Goal: Task Accomplishment & Management: Use online tool/utility

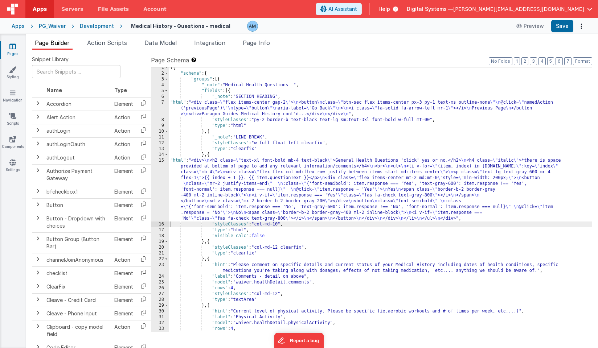
scroll to position [3, 0]
click at [49, 29] on div "PG_Waiver" at bounding box center [52, 25] width 27 height 7
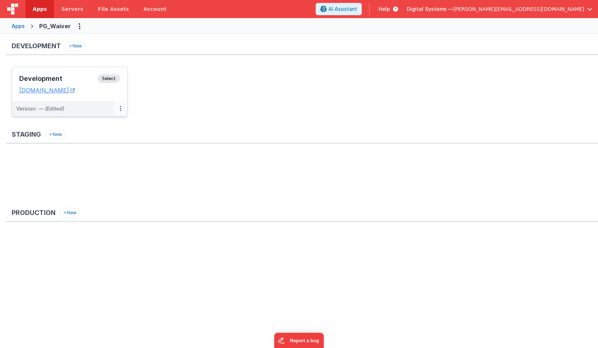
click at [120, 109] on icon at bounding box center [120, 108] width 1 height 0
click at [103, 138] on span "Open Helper" at bounding box center [94, 138] width 32 height 6
click at [112, 75] on div at bounding box center [299, 174] width 598 height 348
click at [112, 77] on span "Select" at bounding box center [109, 78] width 22 height 9
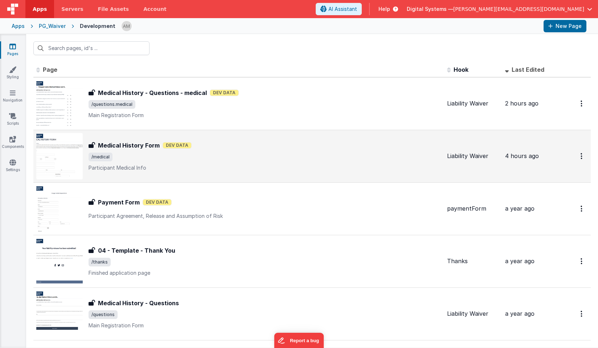
click at [175, 166] on p "Participant Medical Info" at bounding box center [265, 167] width 353 height 7
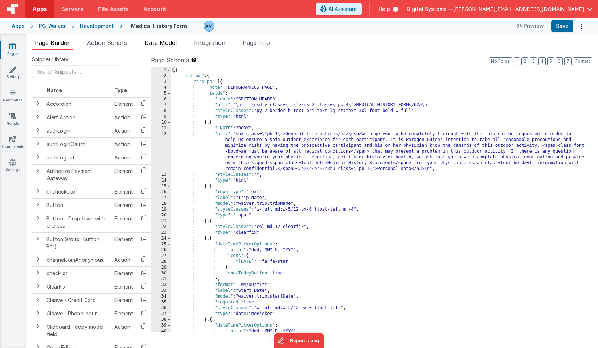
click at [171, 41] on span "Data Model" at bounding box center [160, 42] width 32 height 7
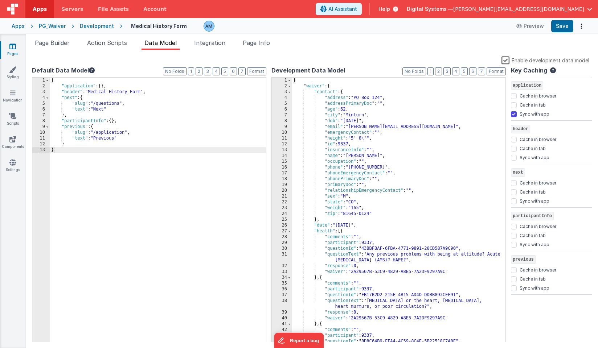
click at [502, 60] on label "Enable development data model" at bounding box center [545, 60] width 88 height 8
click at [0, 0] on input "Enable development data model" at bounding box center [0, 0] width 0 height 0
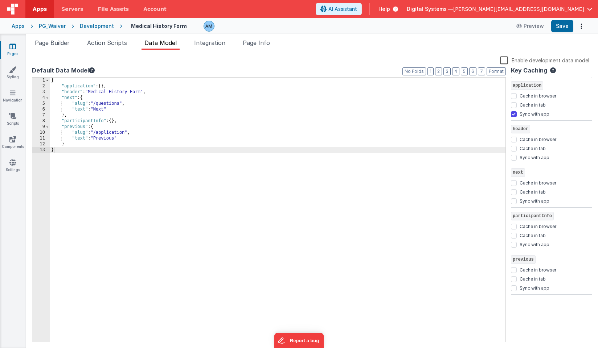
click at [307, 53] on div "Snippet Library Name Type Accordion Element Alert Action Action authLogin Actio…" at bounding box center [312, 199] width 572 height 298
click at [124, 48] on li "Action Scripts" at bounding box center [107, 44] width 46 height 12
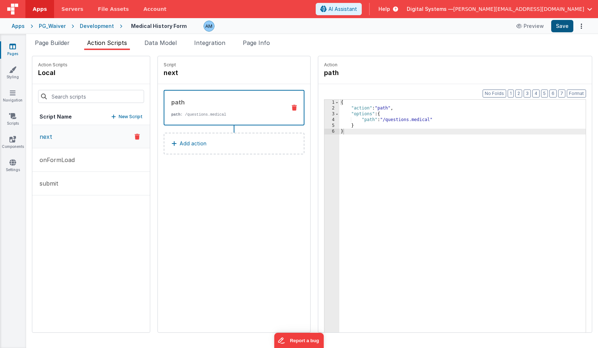
click at [562, 24] on button "Save" at bounding box center [562, 26] width 22 height 12
click at [100, 27] on div "Development" at bounding box center [97, 25] width 34 height 7
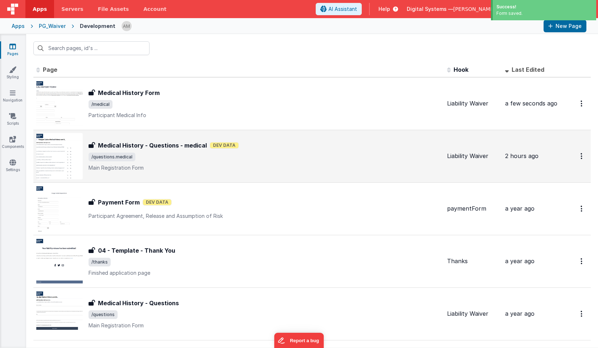
click at [136, 171] on div "Medical History - Questions - medical Medical History - Questions - medical Dev…" at bounding box center [238, 156] width 405 height 46
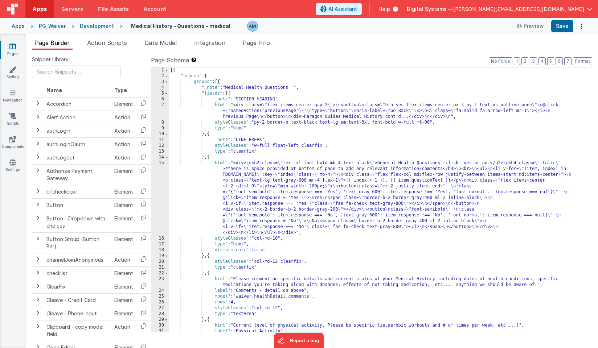
click at [172, 38] on div "Page Builder Action Scripts Data Model Integration Page Info Snippet Library Na…" at bounding box center [312, 191] width 572 height 314
click at [172, 42] on span "Data Model" at bounding box center [160, 42] width 32 height 7
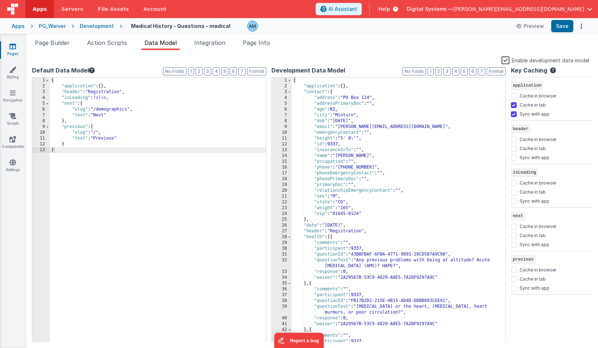
click at [503, 61] on label "Enable development data model" at bounding box center [545, 60] width 88 height 8
click at [0, 0] on input "Enable development data model" at bounding box center [0, 0] width 0 height 0
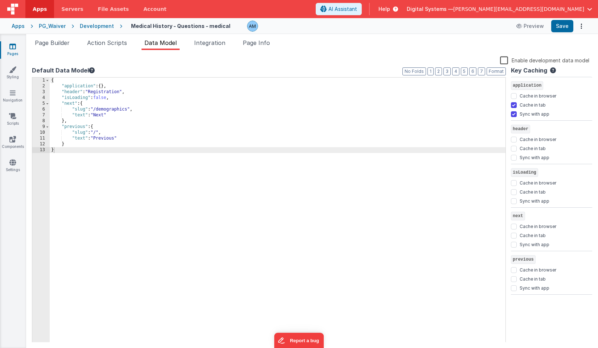
click at [452, 53] on div "Snippet Library Name Type Accordion Element Alert Action Action authLogin Actio…" at bounding box center [312, 199] width 572 height 298
click at [562, 26] on button "Save" at bounding box center [562, 26] width 22 height 12
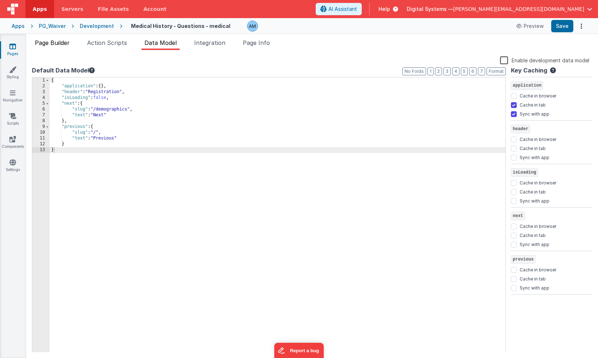
click at [65, 41] on span "Page Builder" at bounding box center [52, 42] width 35 height 7
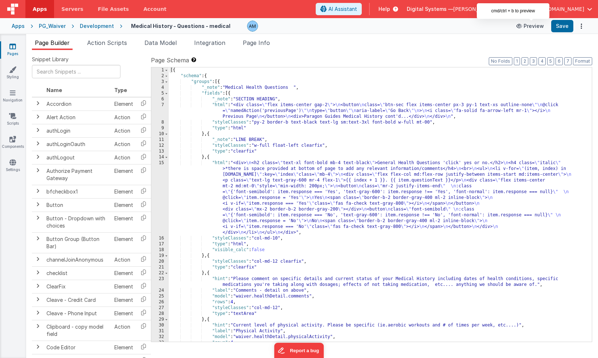
click at [532, 24] on button "Preview" at bounding box center [530, 26] width 36 height 12
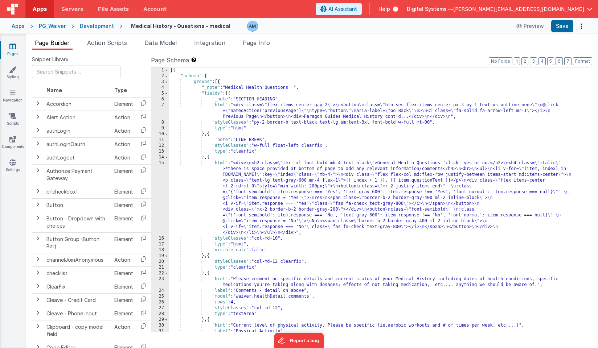
click at [356, 194] on div "[{ "schema" : { "groups" : [{ "_note" : "Medical Health Questions " , "fields" …" at bounding box center [380, 205] width 423 height 276
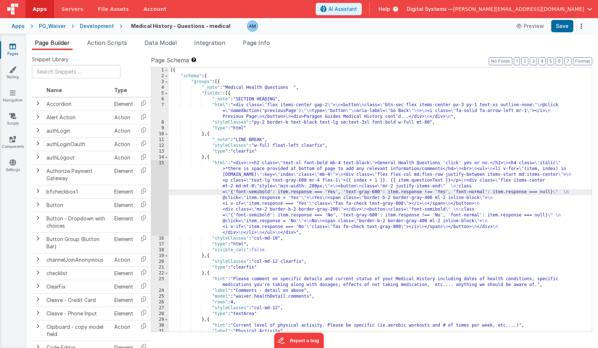
click at [154, 164] on div "15" at bounding box center [159, 197] width 17 height 75
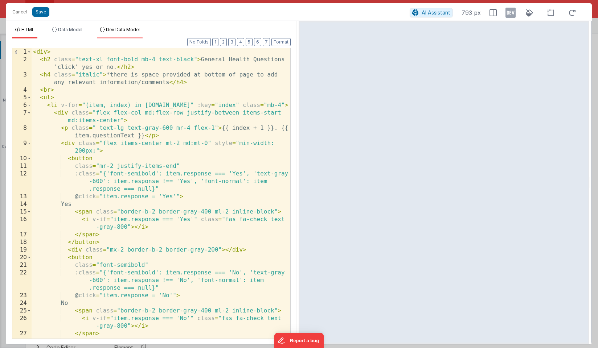
click at [131, 30] on span "Dev Data Model" at bounding box center [123, 29] width 34 height 5
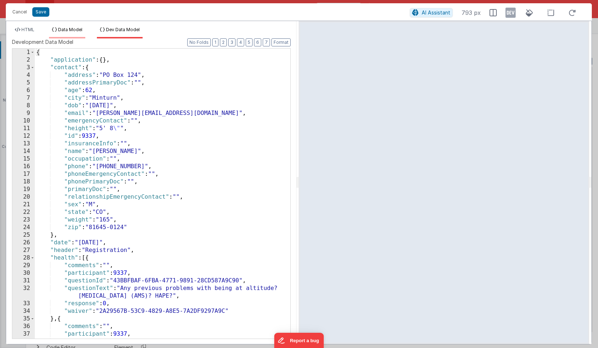
click at [76, 30] on span "Data Model" at bounding box center [70, 29] width 24 height 5
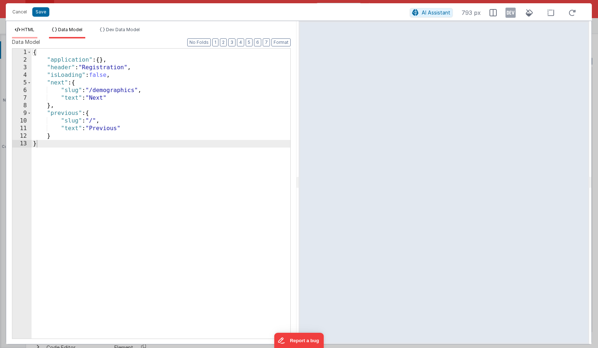
click at [29, 29] on span "HTML" at bounding box center [27, 29] width 13 height 5
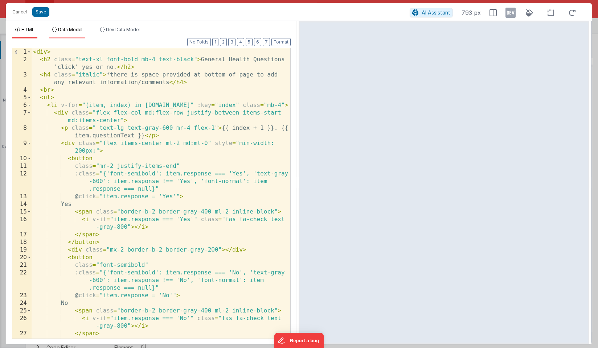
click at [60, 29] on span "Data Model" at bounding box center [70, 29] width 24 height 5
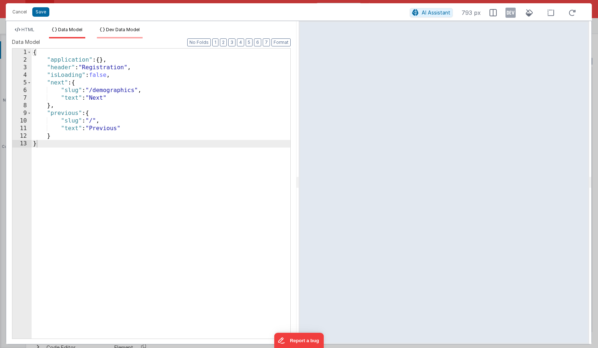
click at [114, 32] on span "Dev Data Model" at bounding box center [123, 29] width 34 height 5
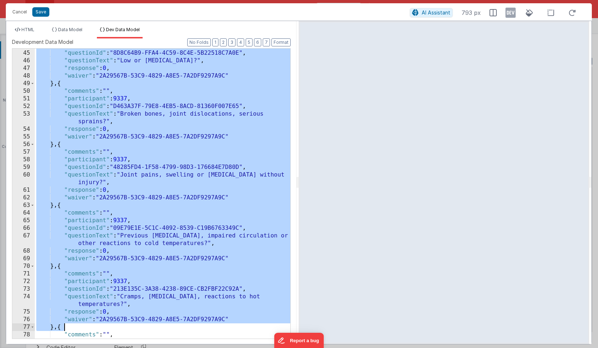
scroll to position [350, 0]
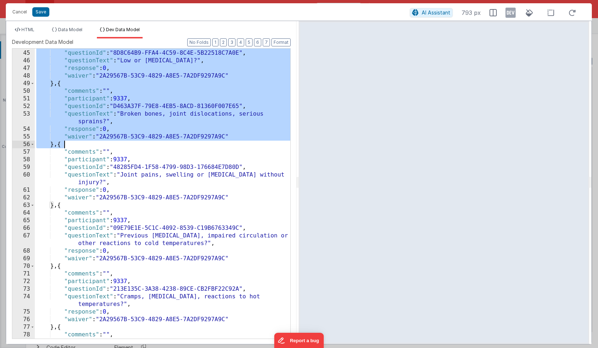
drag, startPoint x: 50, startPoint y: 258, endPoint x: 155, endPoint y: 39, distance: 242.3
click at [155, 39] on div "Development Data Model Format 7 6 5 4 3 2 1 No Folds 44 45 46 47 48 49 50 51 52…" at bounding box center [151, 188] width 279 height 300
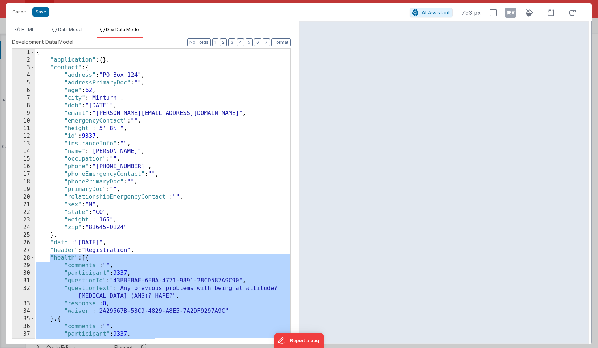
scroll to position [0, 0]
click at [29, 29] on span "HTML" at bounding box center [27, 29] width 13 height 5
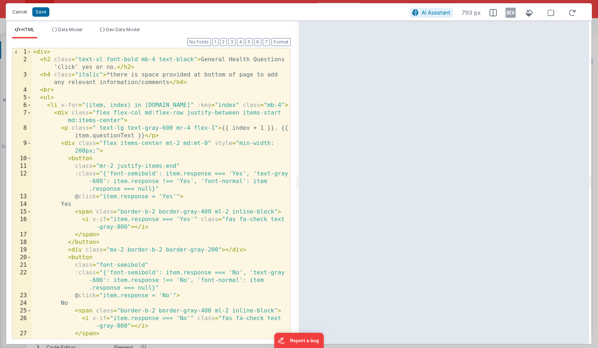
click at [19, 11] on button "Cancel" at bounding box center [20, 12] width 22 height 10
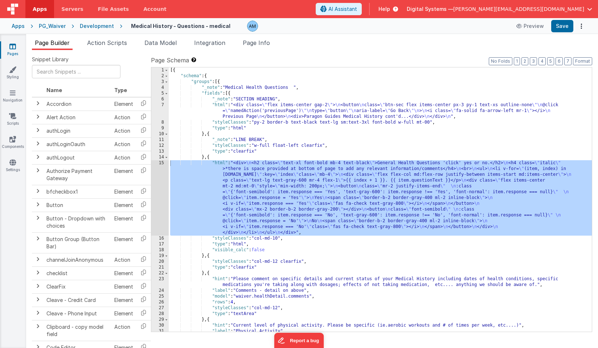
click at [106, 28] on div "Development" at bounding box center [97, 25] width 34 height 7
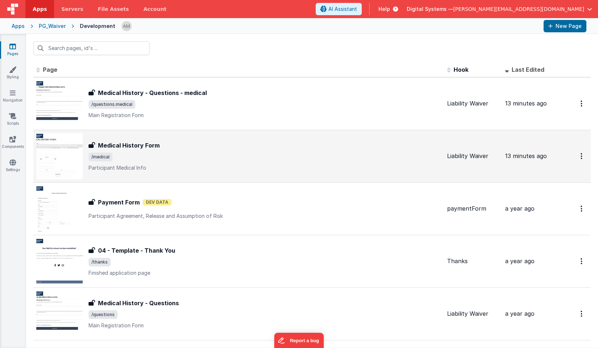
click at [125, 140] on div "Medical History Form Medical History Form /medical Participant Medical Info" at bounding box center [238, 156] width 405 height 46
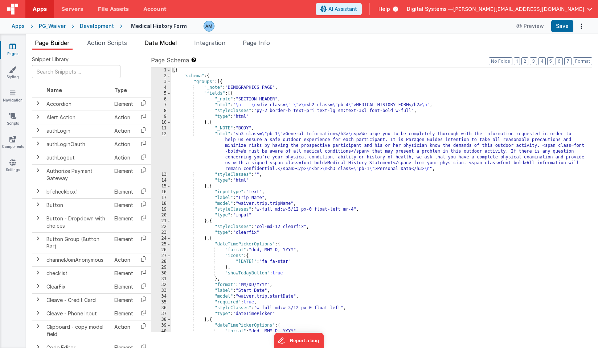
click at [155, 41] on span "Data Model" at bounding box center [160, 42] width 32 height 7
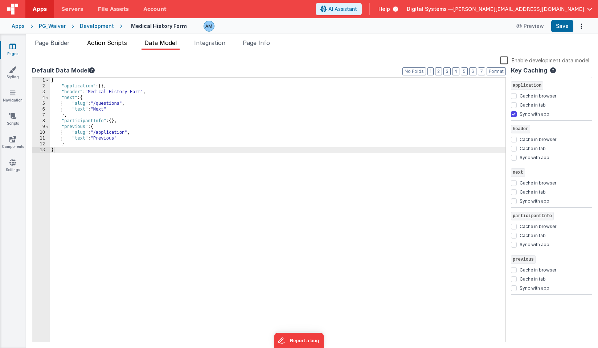
click at [114, 43] on span "Action Scripts" at bounding box center [107, 42] width 40 height 7
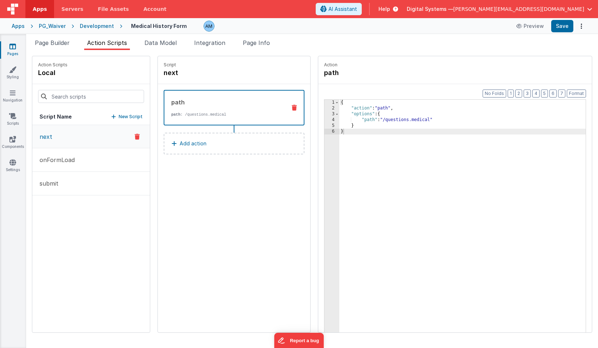
click at [65, 37] on div "Page Builder Action Scripts Data Model Integration Page Info Snippet Library Na…" at bounding box center [312, 191] width 572 height 314
click at [64, 41] on span "Page Builder" at bounding box center [52, 42] width 35 height 7
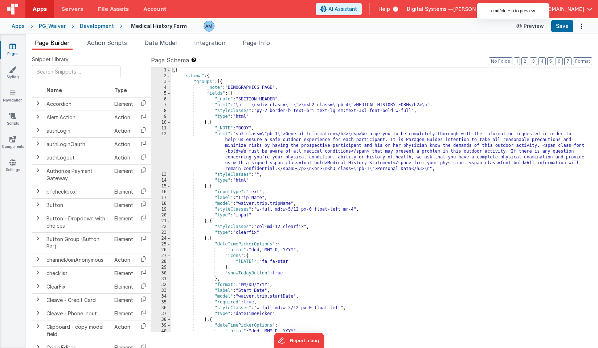
click at [534, 26] on button "Preview" at bounding box center [530, 26] width 36 height 12
click at [118, 45] on span "Action Scripts" at bounding box center [107, 42] width 40 height 7
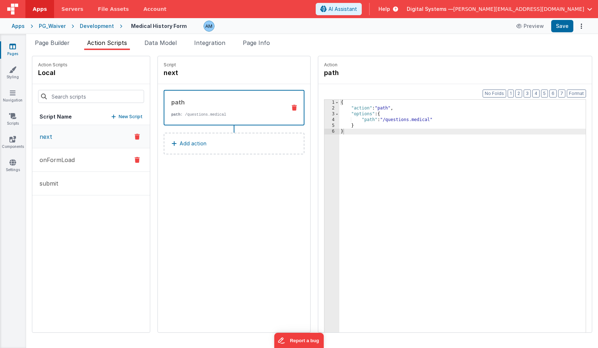
click at [77, 153] on button "onFormLoad" at bounding box center [91, 160] width 118 height 24
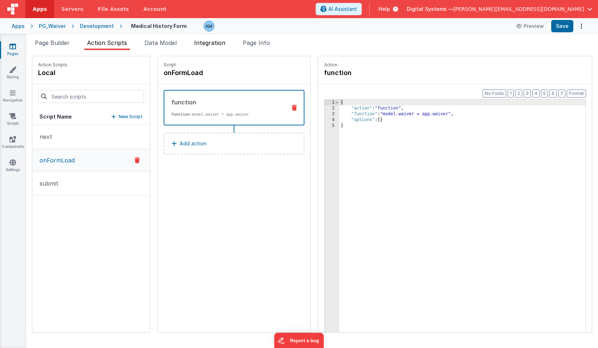
click at [211, 43] on span "Integration" at bounding box center [209, 42] width 31 height 7
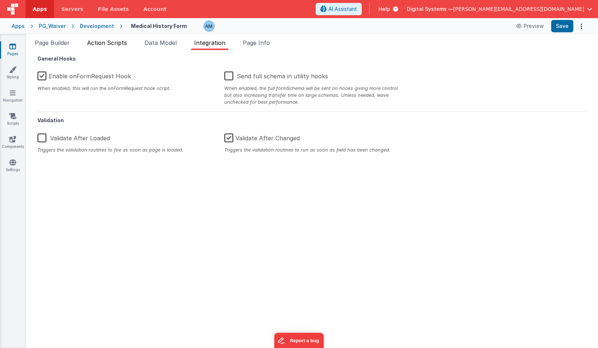
click at [123, 42] on span "Action Scripts" at bounding box center [107, 42] width 40 height 7
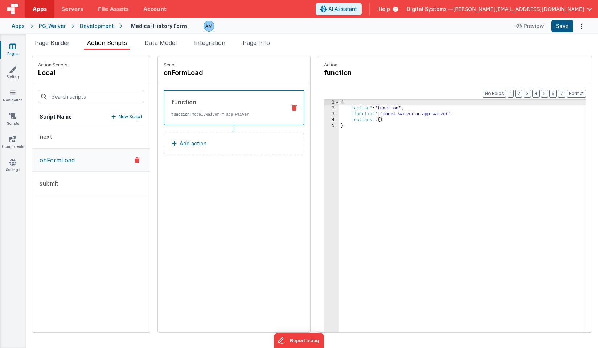
click at [557, 29] on button "Save" at bounding box center [562, 26] width 22 height 12
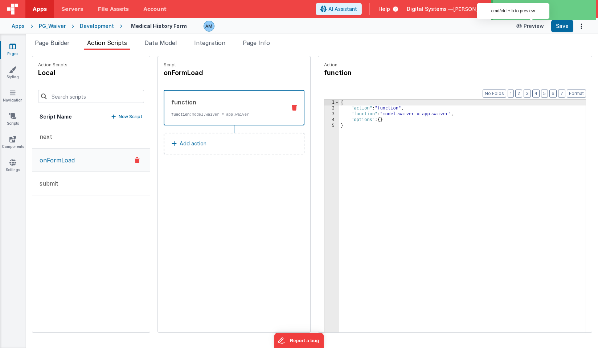
click at [524, 26] on icon at bounding box center [519, 26] width 7 height 5
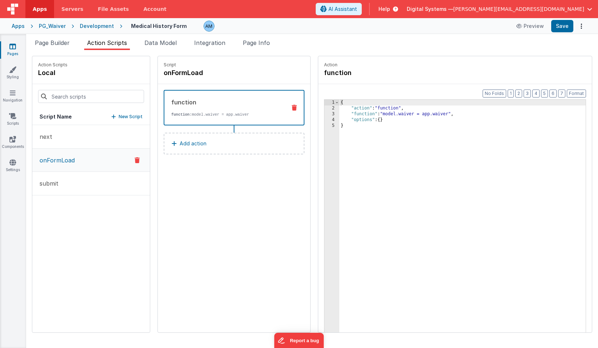
click at [95, 28] on div "Development" at bounding box center [97, 25] width 34 height 7
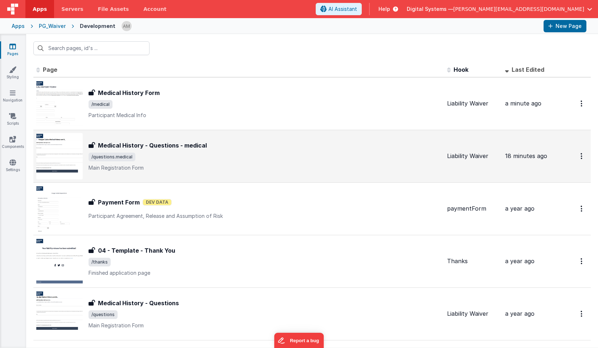
click at [116, 139] on div "Medical History - Questions - medical Medical History - Questions - medical /qu…" at bounding box center [238, 156] width 405 height 46
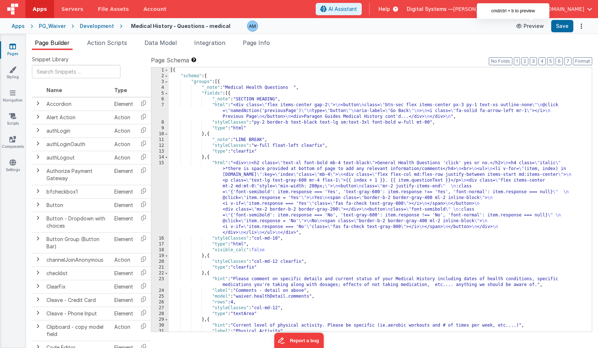
click at [539, 28] on button "Preview" at bounding box center [530, 26] width 36 height 12
click at [239, 169] on div "[{ "schema" : { "groups" : [{ "_note" : "Medical Health Questions " , "fields" …" at bounding box center [380, 205] width 423 height 276
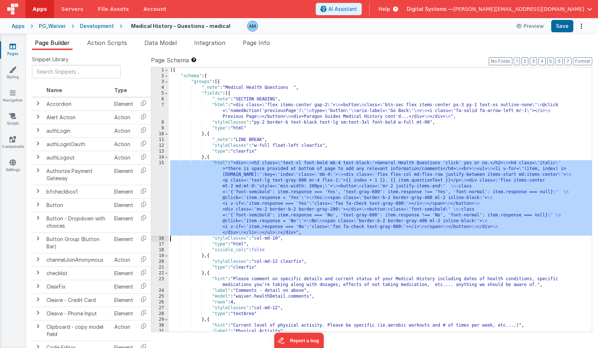
click at [155, 167] on div "15" at bounding box center [159, 197] width 17 height 75
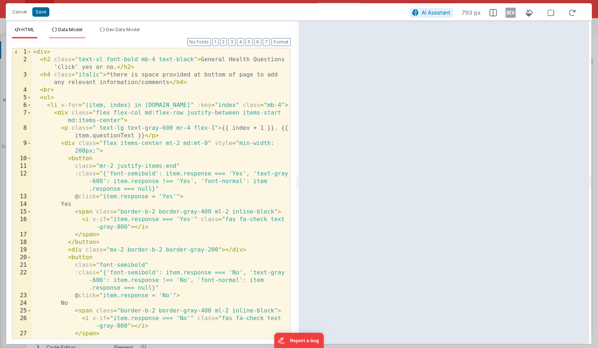
click at [82, 29] on span "Data Model" at bounding box center [70, 29] width 24 height 5
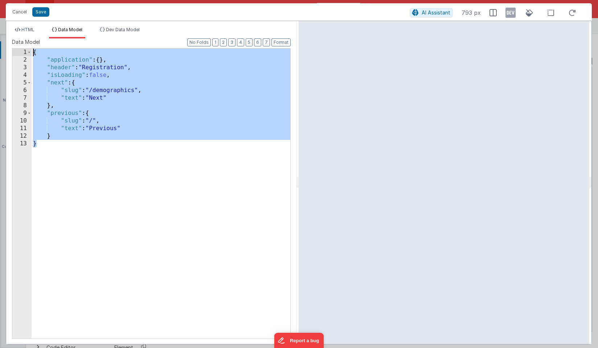
drag, startPoint x: 102, startPoint y: 194, endPoint x: 48, endPoint y: 46, distance: 157.7
click at [48, 46] on div "Data Model Format 7 6 5 4 3 2 1 No Folds 1 2 3 4 5 6 7 8 9 10 11 12 13 { "appli…" at bounding box center [151, 188] width 279 height 300
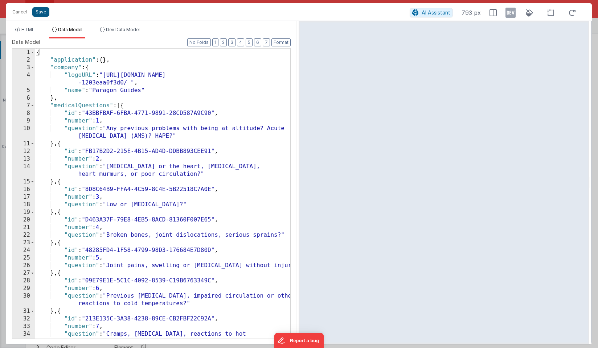
click at [40, 15] on button "Save" at bounding box center [40, 11] width 17 height 9
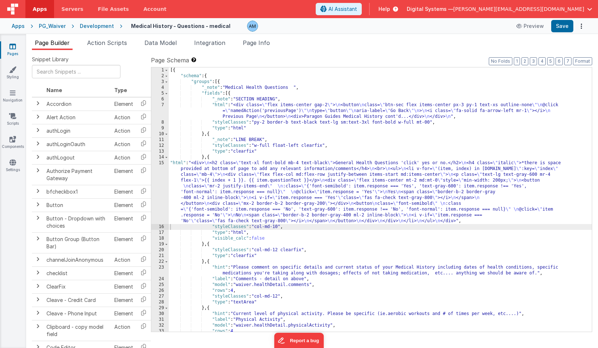
click at [158, 161] on div "15" at bounding box center [159, 192] width 17 height 64
click at [158, 162] on div "15" at bounding box center [159, 192] width 17 height 64
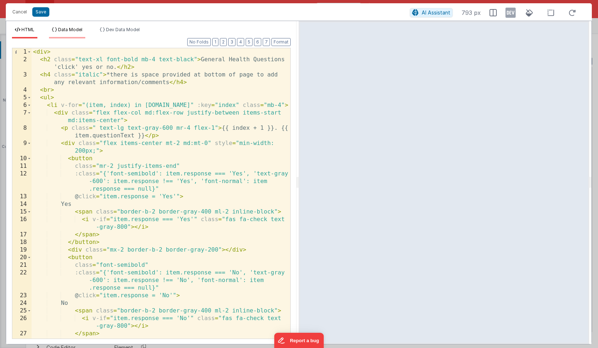
click at [73, 28] on span "Data Model" at bounding box center [70, 29] width 24 height 5
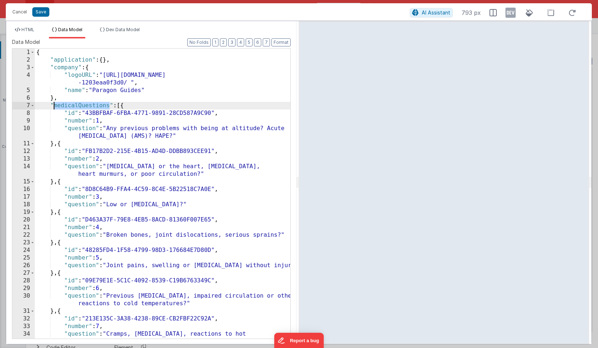
drag, startPoint x: 108, startPoint y: 106, endPoint x: 55, endPoint y: 104, distance: 53.4
click at [55, 104] on div "{ "application" : { } , "company" : { "logoURL" : "[URL][DOMAIN_NAME] -1203eaa0…" at bounding box center [162, 201] width 255 height 305
click at [32, 26] on div "HTML Data Model Dev Data Model Format 7 6 5 4 3 2 1 No Folds 1 2 3 4 5 6 7 8 9 …" at bounding box center [151, 182] width 290 height 323
click at [115, 29] on span "Dev Data Model" at bounding box center [123, 29] width 34 height 5
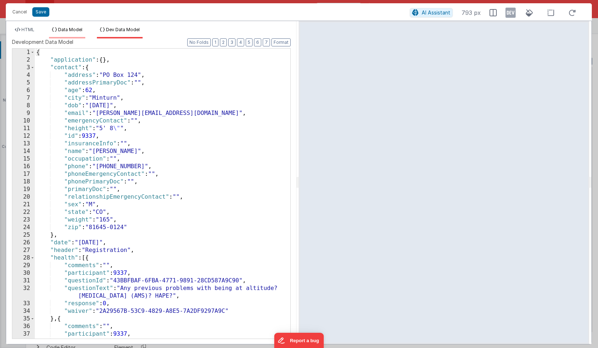
click at [67, 29] on span "Data Model" at bounding box center [70, 29] width 24 height 5
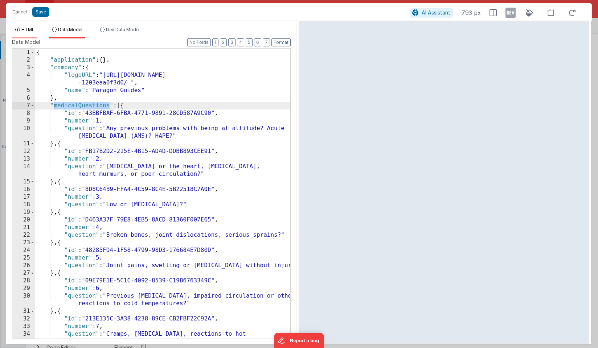
click at [22, 29] on span "HTML" at bounding box center [27, 29] width 13 height 5
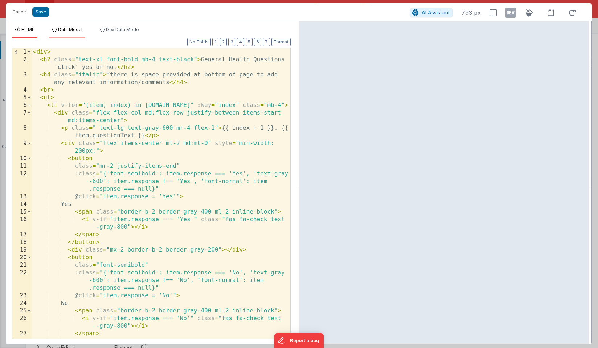
click at [71, 29] on span "Data Model" at bounding box center [70, 29] width 24 height 5
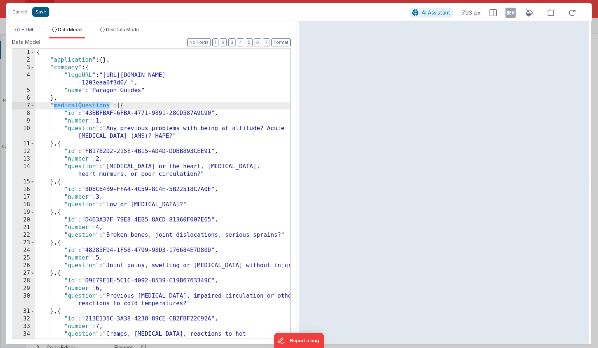
click at [36, 13] on button "Save" at bounding box center [40, 11] width 17 height 9
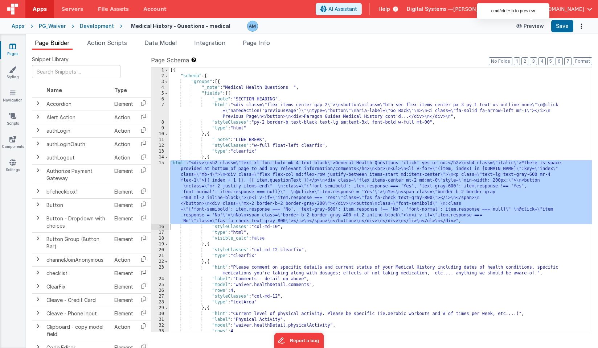
click at [533, 25] on button "Preview" at bounding box center [530, 26] width 36 height 12
click at [157, 165] on div "15" at bounding box center [159, 192] width 17 height 64
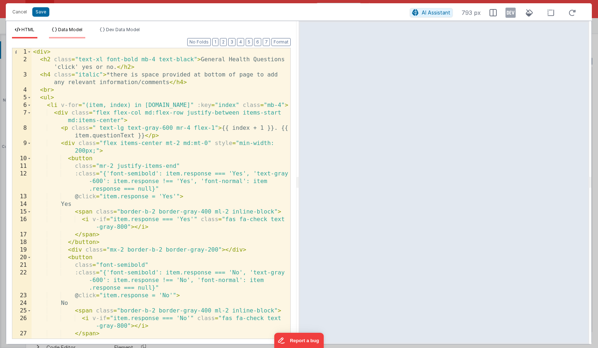
click at [78, 29] on span "Data Model" at bounding box center [70, 29] width 24 height 5
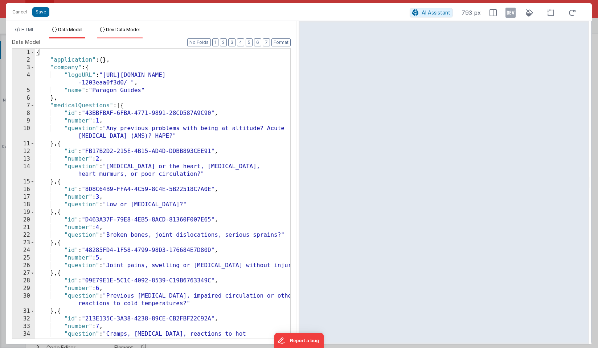
click at [118, 28] on span "Dev Data Model" at bounding box center [123, 29] width 34 height 5
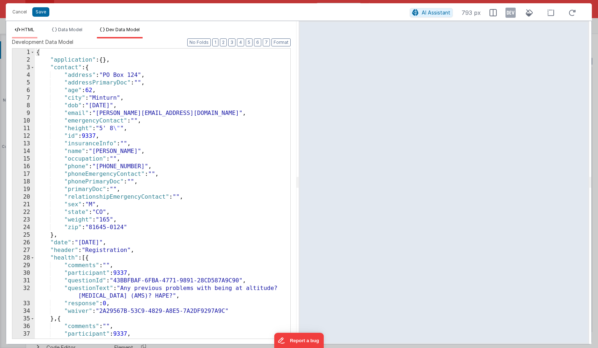
click at [30, 28] on span "HTML" at bounding box center [27, 29] width 13 height 5
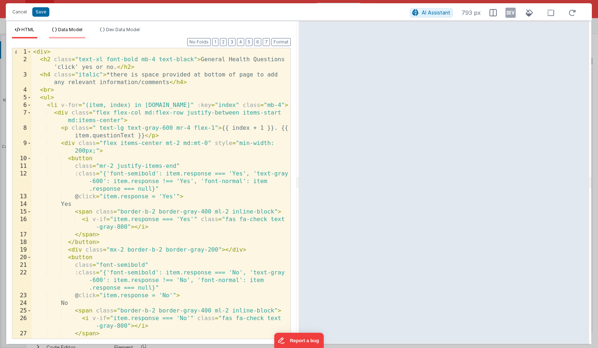
click at [65, 29] on span "Data Model" at bounding box center [70, 29] width 24 height 5
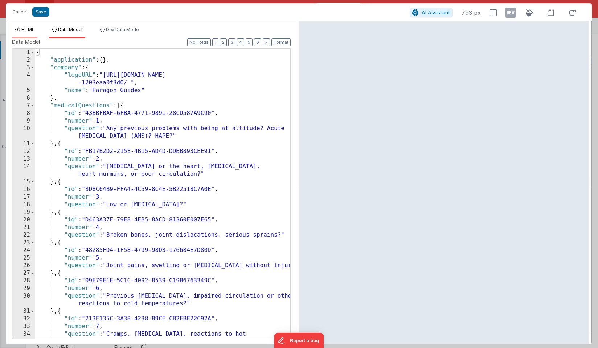
click at [32, 29] on span "HTML" at bounding box center [27, 29] width 13 height 5
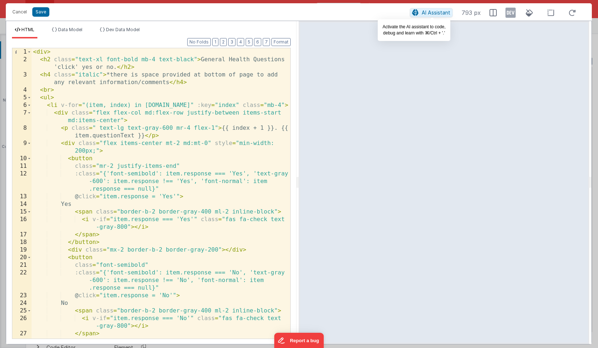
click at [432, 11] on span "AI Assistant" at bounding box center [436, 12] width 29 height 6
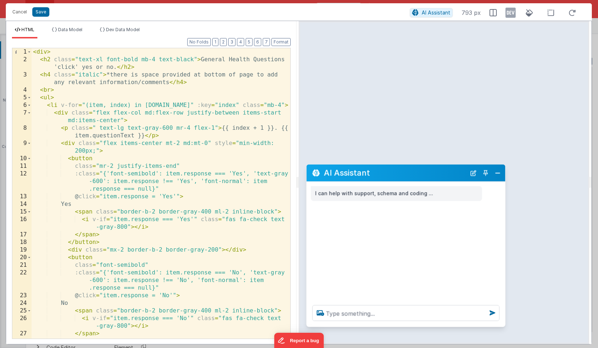
drag, startPoint x: 141, startPoint y: 194, endPoint x: 441, endPoint y: 180, distance: 300.4
click at [441, 179] on div "AI Assistant" at bounding box center [406, 173] width 199 height 17
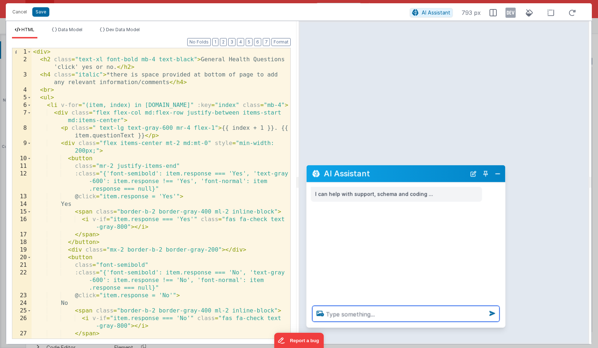
click at [377, 318] on textarea at bounding box center [405, 314] width 187 height 16
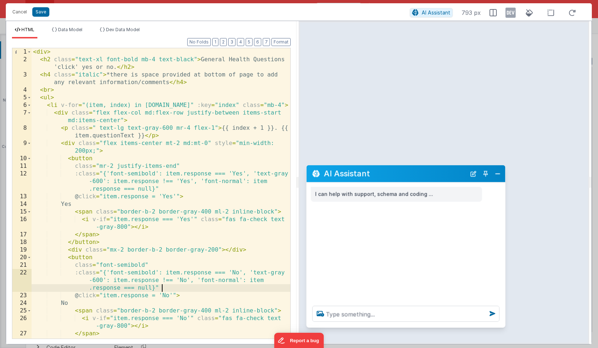
click at [251, 290] on div "< div > < h2 class = "text-xl font-bold mb-4 text-black" > General Health Quest…" at bounding box center [161, 201] width 259 height 306
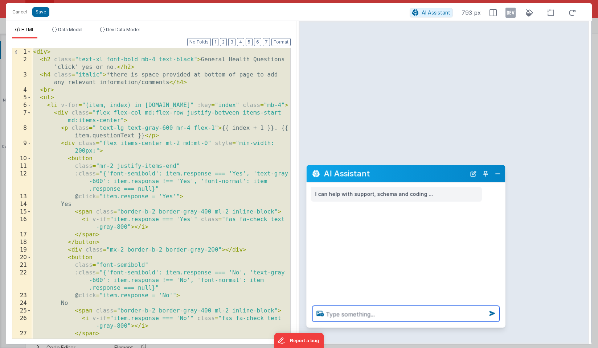
click at [345, 314] on textarea at bounding box center [405, 314] width 187 height 16
type textarea "use v-for to"
click at [242, 177] on div "< div > < h2 class = "text-xl font-bold mb-4 text-black" > General Health Quest…" at bounding box center [161, 201] width 259 height 306
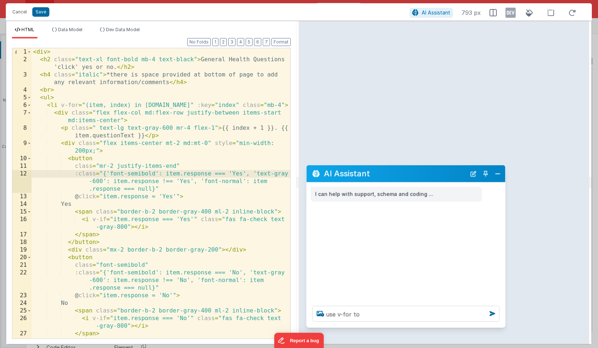
click at [495, 180] on div "AI Assistant" at bounding box center [406, 173] width 199 height 17
click at [497, 174] on button "Close" at bounding box center [497, 174] width 9 height 10
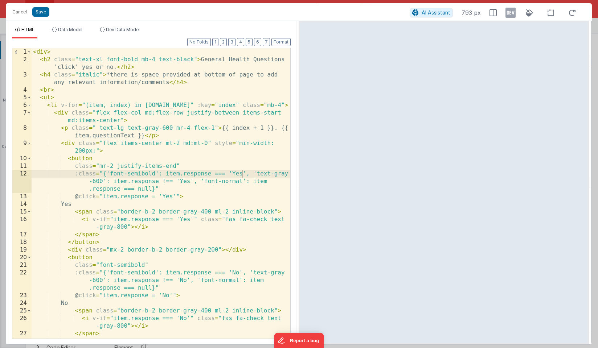
click at [148, 106] on div "< div > < h2 class = "text-xl font-bold mb-4 text-black" > General Health Quest…" at bounding box center [161, 201] width 259 height 306
click at [170, 100] on div "< div > < h2 class = "text-xl font-bold mb-4 text-black" > General Health Quest…" at bounding box center [161, 201] width 259 height 306
click at [170, 106] on div "< div > < h2 class = "text-xl font-bold mb-4 text-black" > General Health Quest…" at bounding box center [161, 201] width 259 height 306
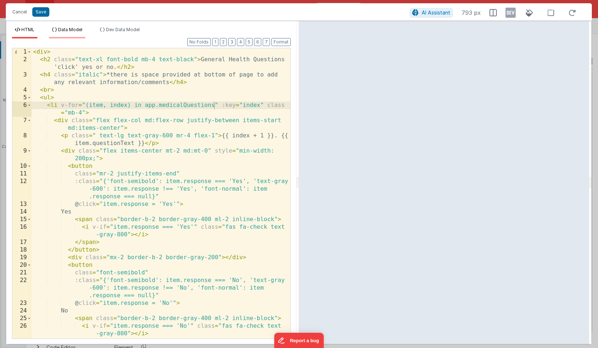
click at [79, 30] on span "Data Model" at bounding box center [70, 29] width 24 height 5
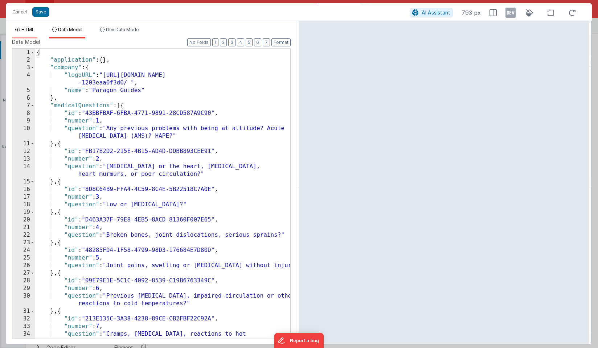
click at [23, 32] on li "HTML" at bounding box center [24, 33] width 25 height 12
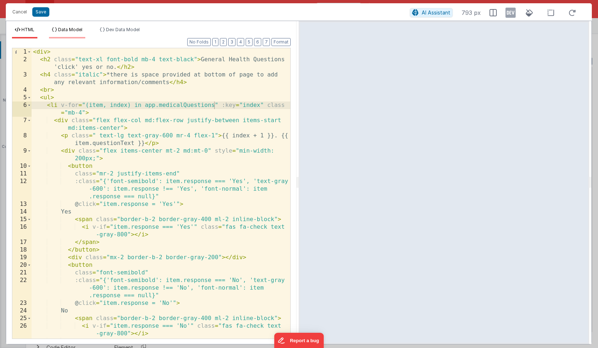
click at [77, 29] on span "Data Model" at bounding box center [70, 29] width 24 height 5
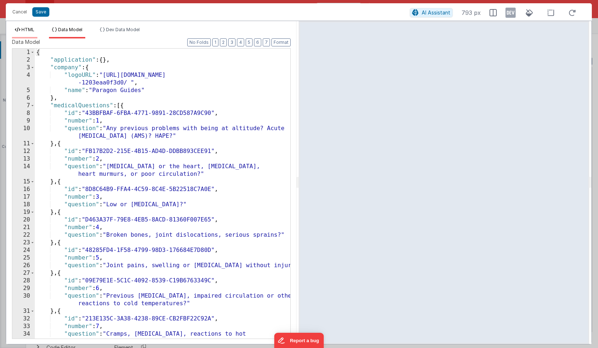
click at [33, 29] on span "HTML" at bounding box center [27, 29] width 13 height 5
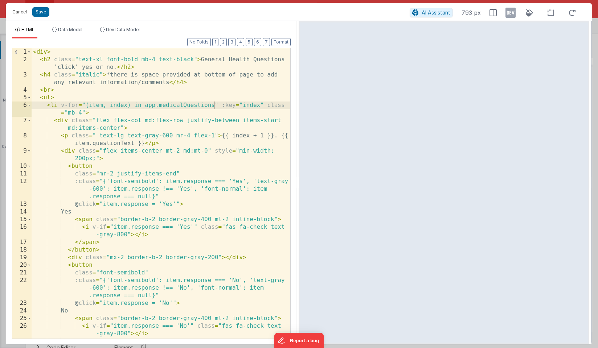
click at [24, 12] on button "Cancel" at bounding box center [20, 12] width 22 height 10
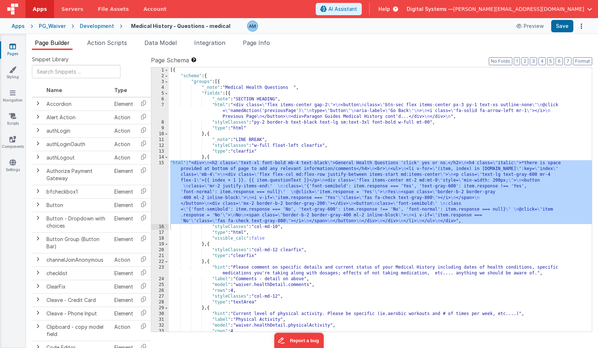
click at [165, 167] on div "15" at bounding box center [159, 192] width 17 height 64
click at [157, 164] on div "15" at bounding box center [159, 192] width 17 height 64
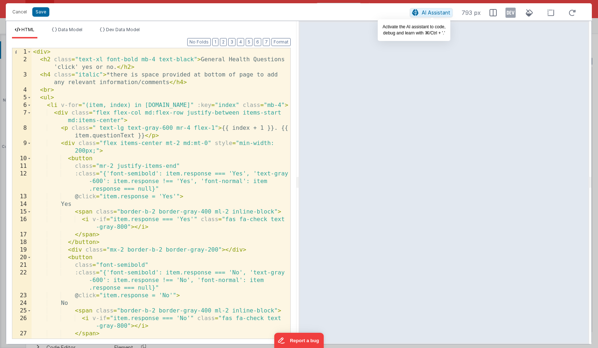
click at [429, 14] on span "AI Assistant" at bounding box center [436, 12] width 29 height 6
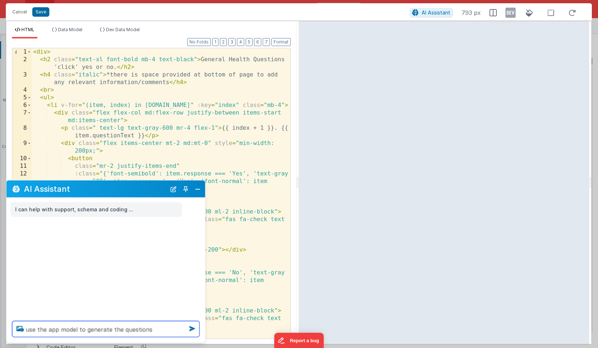
type textarea "use the app model to generate the questions"
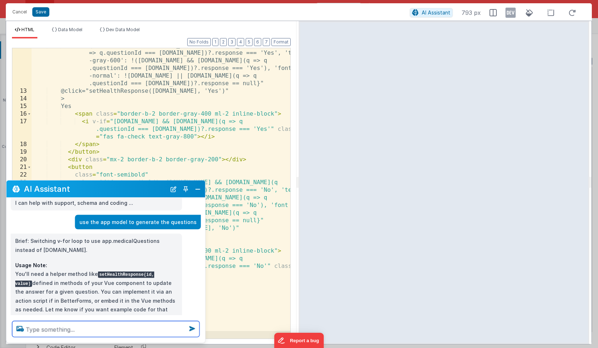
scroll to position [20, 0]
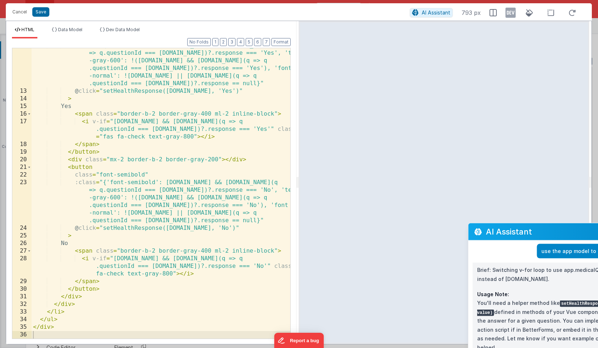
drag, startPoint x: 99, startPoint y: 194, endPoint x: 561, endPoint y: 237, distance: 463.8
click at [561, 237] on div "AI Assistant" at bounding box center [567, 231] width 199 height 17
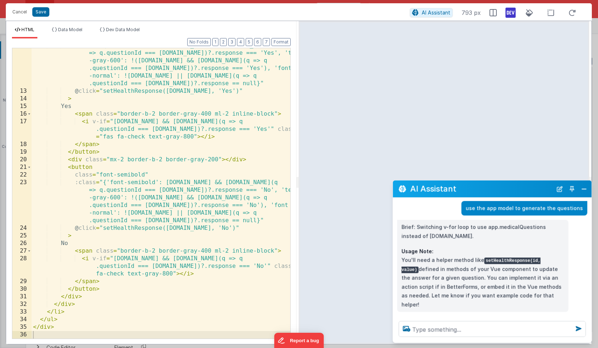
click at [510, 13] on icon at bounding box center [510, 13] width 10 height 12
click at [71, 29] on span "Data Model" at bounding box center [70, 29] width 24 height 5
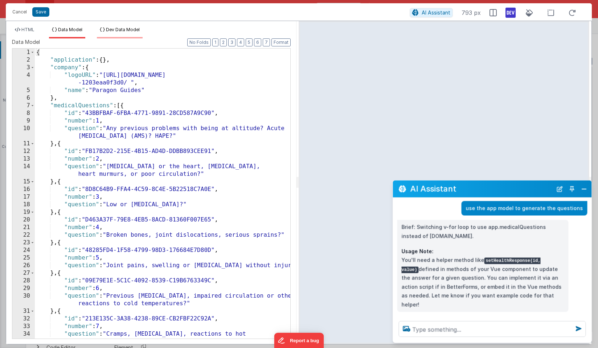
click at [114, 28] on span "Dev Data Model" at bounding box center [123, 29] width 34 height 5
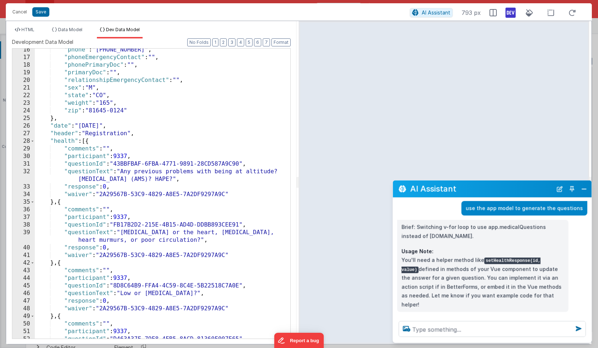
scroll to position [0, 0]
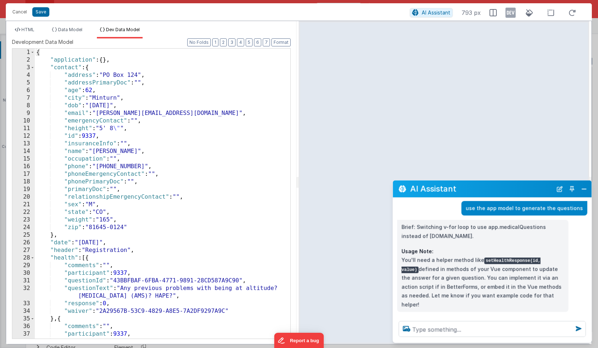
click at [510, 16] on icon at bounding box center [510, 13] width 10 height 12
click at [65, 29] on span "Data Model" at bounding box center [70, 29] width 24 height 5
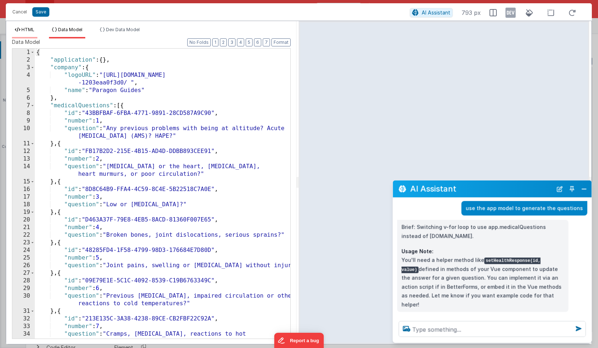
click at [27, 29] on span "HTML" at bounding box center [27, 29] width 13 height 5
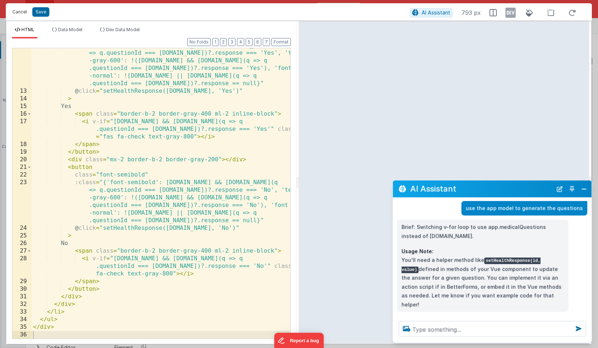
click at [22, 14] on button "Cancel" at bounding box center [20, 12] width 22 height 10
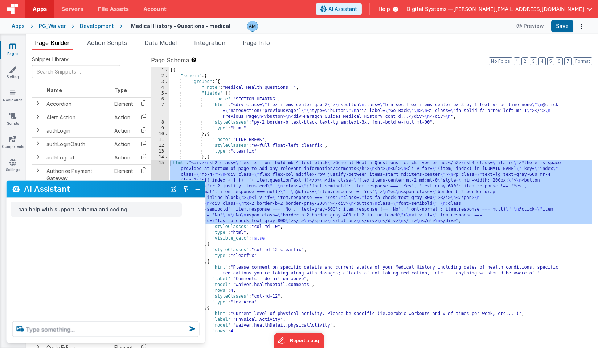
click at [102, 28] on div "Development" at bounding box center [97, 25] width 34 height 7
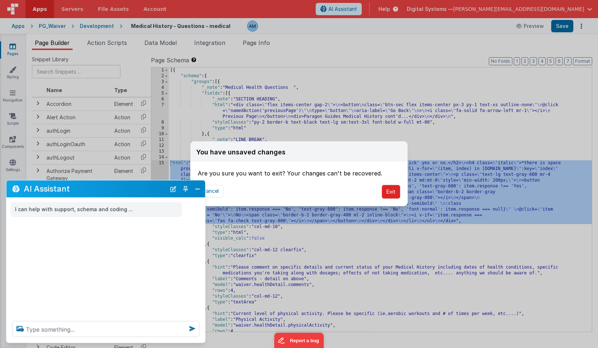
click at [392, 192] on button "Exit" at bounding box center [391, 192] width 19 height 14
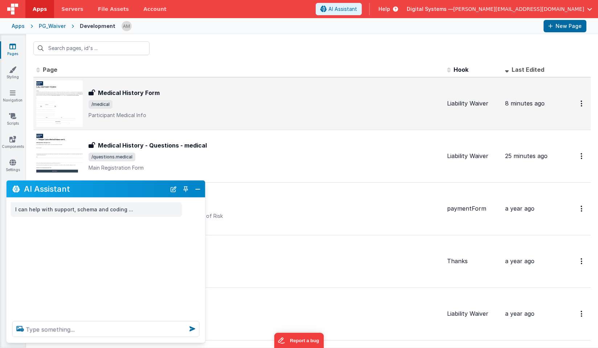
click at [222, 103] on span "/medical" at bounding box center [265, 104] width 353 height 9
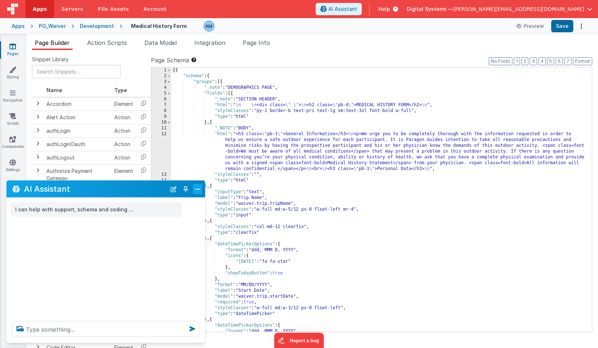
click at [198, 187] on button "Close" at bounding box center [197, 189] width 9 height 10
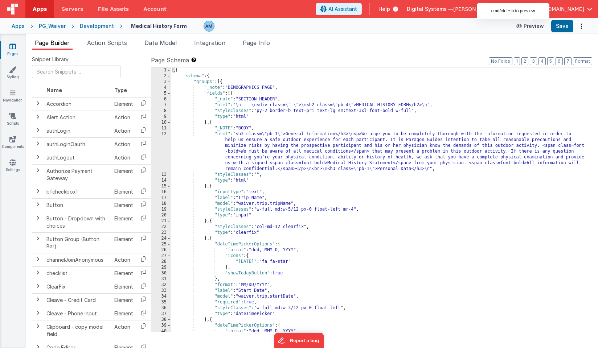
click at [532, 25] on button "Preview" at bounding box center [530, 26] width 36 height 12
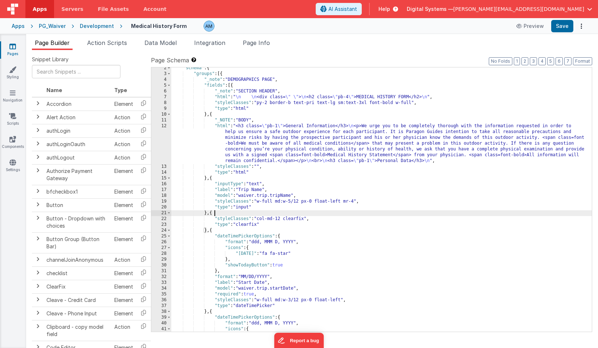
click at [342, 211] on div ""schema" : { "groups" : [{ "_note" : "DEMOGRAPHICS PAGE" , "fields" : [{ "_note…" at bounding box center [381, 203] width 420 height 276
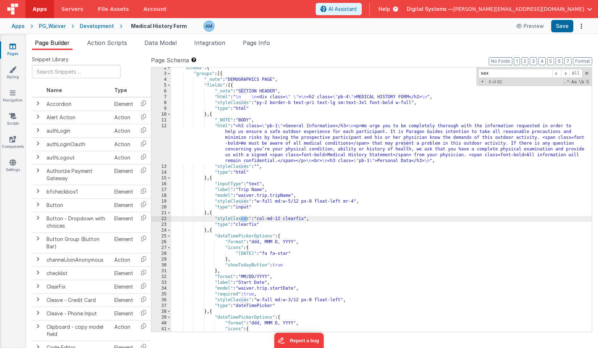
scroll to position [843, 0]
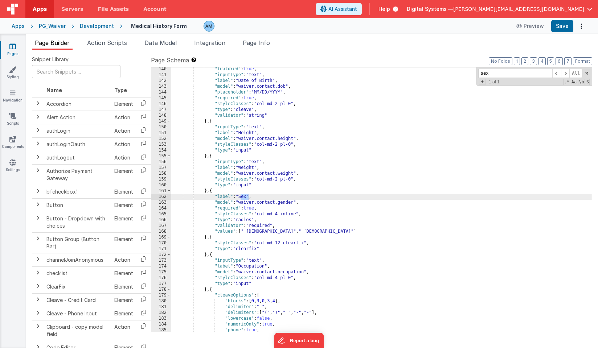
type input "sex"
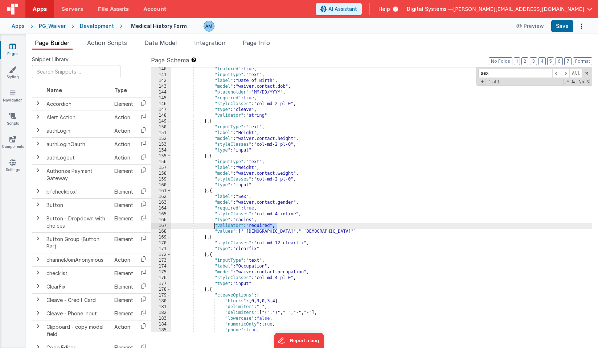
drag, startPoint x: 281, startPoint y: 226, endPoint x: 213, endPoint y: 225, distance: 67.5
click at [213, 225] on div ""featured" : true , "inputType" : "text" , "label" : "Date of Birth" , "model" …" at bounding box center [381, 204] width 420 height 276
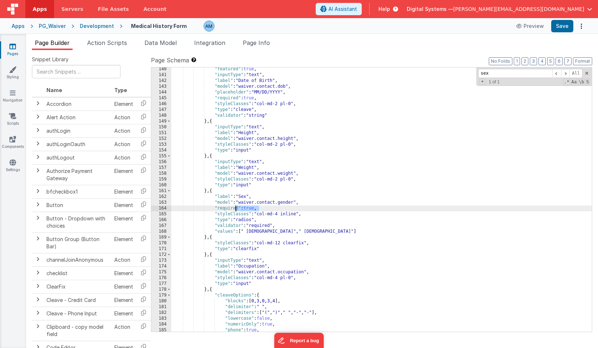
drag, startPoint x: 262, startPoint y: 210, endPoint x: 247, endPoint y: 208, distance: 14.7
click at [246, 208] on div ""featured" : true , "inputType" : "text" , "label" : "Date of Birth" , "model" …" at bounding box center [381, 204] width 420 height 276
click at [252, 208] on div ""featured" : true , "inputType" : "text" , "label" : "Date of Birth" , "model" …" at bounding box center [381, 204] width 420 height 276
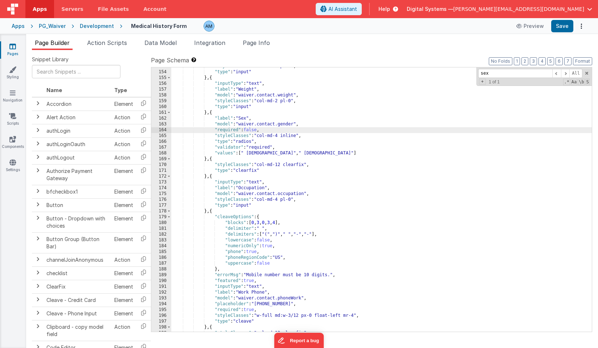
scroll to position [928, 0]
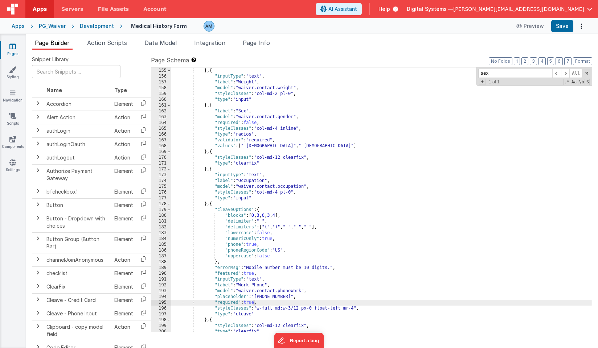
click at [253, 303] on div ""type" : "input" } , { "inputType" : "text" , "label" : "Weight" , "model" : "w…" at bounding box center [381, 200] width 420 height 276
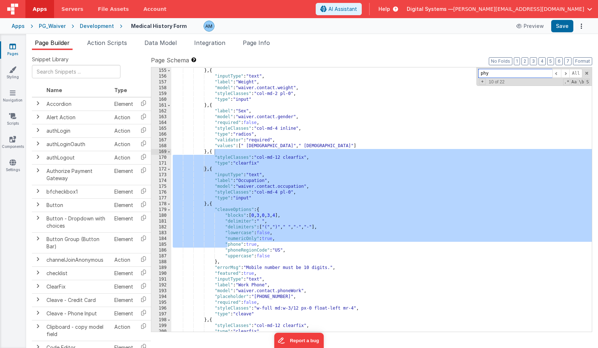
scroll to position [1081, 0]
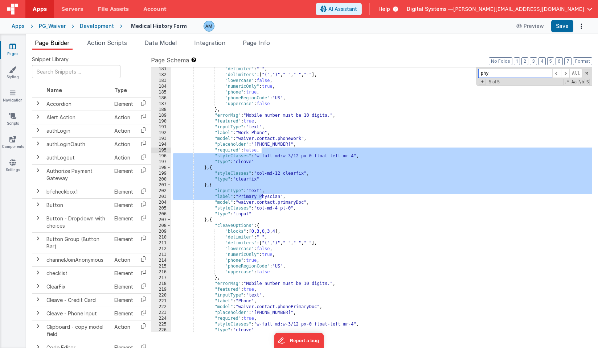
click at [377, 153] on div ""delimiter" : " " , "delimiters" : [ "(" , ")" , " " , "-" , "-" ] , "lowercase…" at bounding box center [381, 204] width 420 height 276
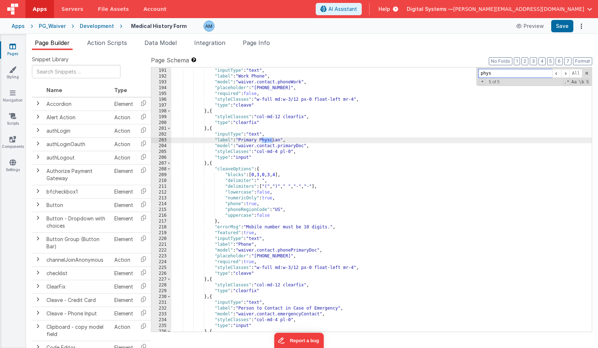
scroll to position [1149, 0]
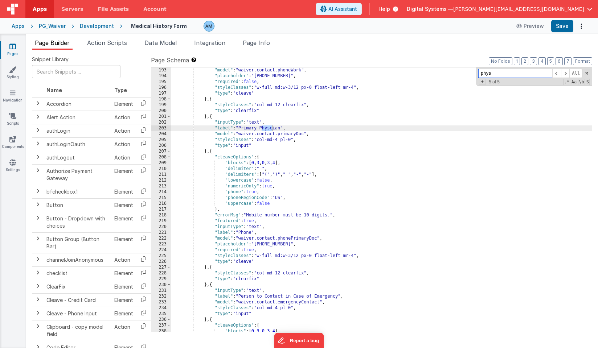
type input "phys"
click at [250, 251] on div ""model" : "waiver.contact.phoneWork" , "placeholder" : "[PHONE_NUMBER]" , "requ…" at bounding box center [381, 205] width 420 height 276
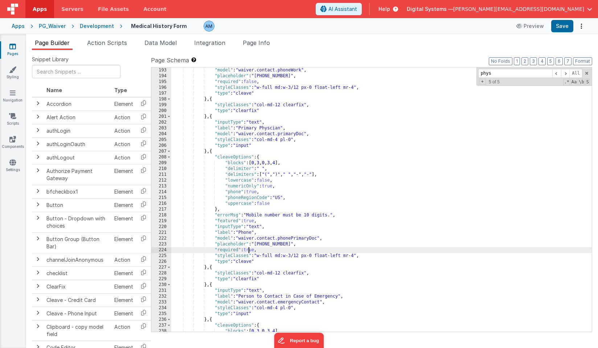
click at [250, 251] on div ""model" : "waiver.contact.phoneWork" , "placeholder" : "[PHONE_NUMBER]" , "requ…" at bounding box center [381, 205] width 420 height 276
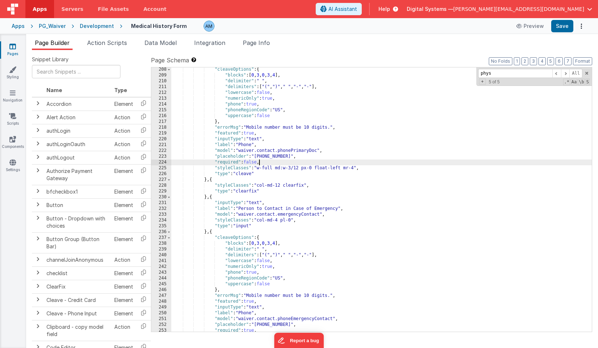
scroll to position [1253, 0]
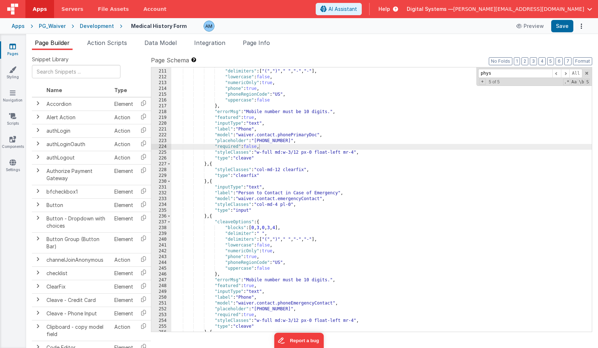
click at [243, 306] on div ""delimiter" : " " , "delimiters" : [ "(" , ")" , " " , "-" , "-" ] , "lowercase…" at bounding box center [381, 201] width 420 height 276
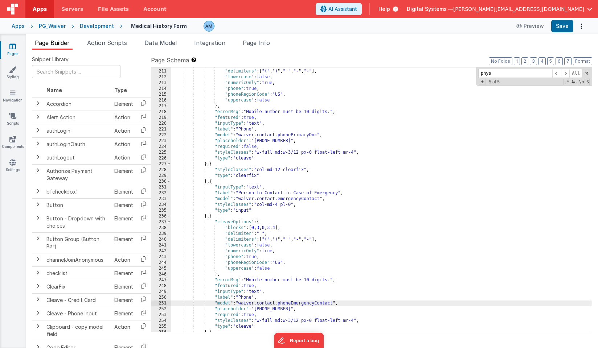
click at [252, 316] on div ""delimiter" : " " , "delimiters" : [ "(" , ")" , " " , "-" , "-" ] , "lowercase…" at bounding box center [381, 201] width 420 height 276
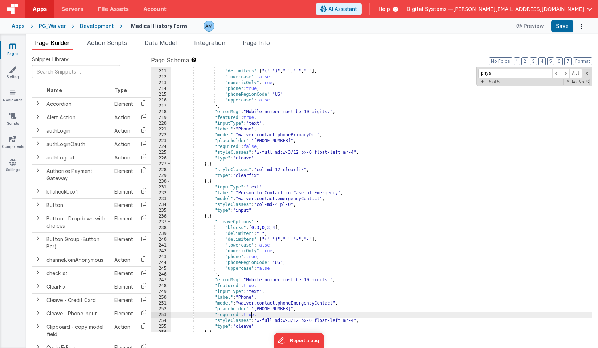
click at [252, 316] on div ""delimiter" : " " , "delimiters" : [ "(" , ")" , " " , "-" , "-" ] , "lowercase…" at bounding box center [381, 201] width 420 height 276
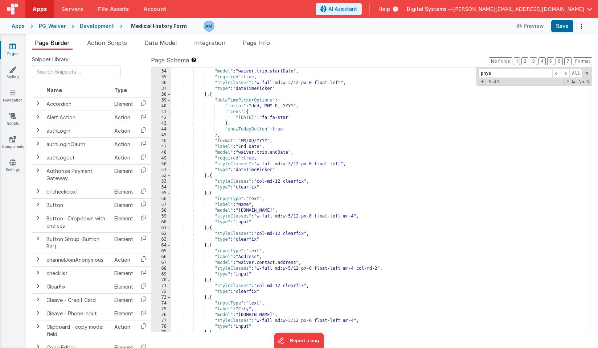
scroll to position [0, 0]
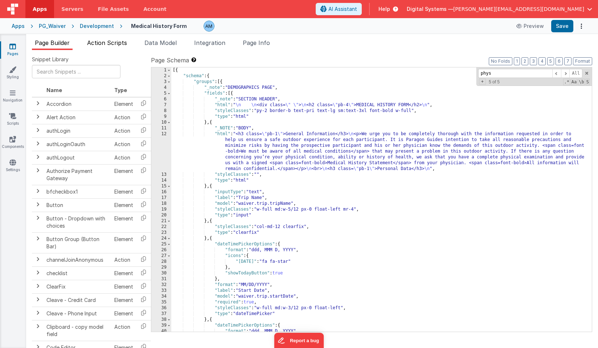
click at [117, 47] on li "Action Scripts" at bounding box center [107, 44] width 46 height 12
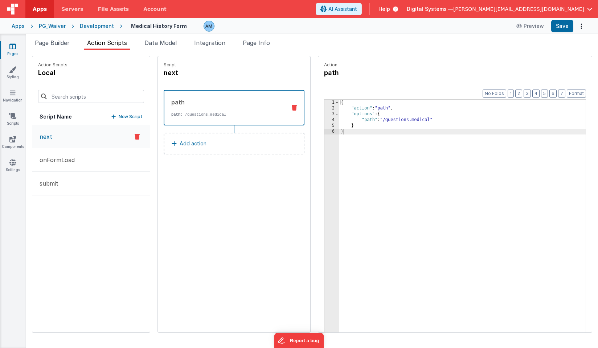
click at [66, 141] on button "next" at bounding box center [91, 136] width 118 height 23
click at [99, 26] on div "Development" at bounding box center [97, 25] width 34 height 7
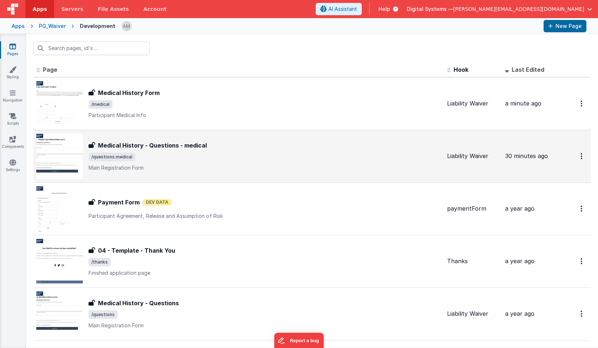
click at [121, 145] on h3 "Medical History - Questions - medical" at bounding box center [152, 145] width 109 height 9
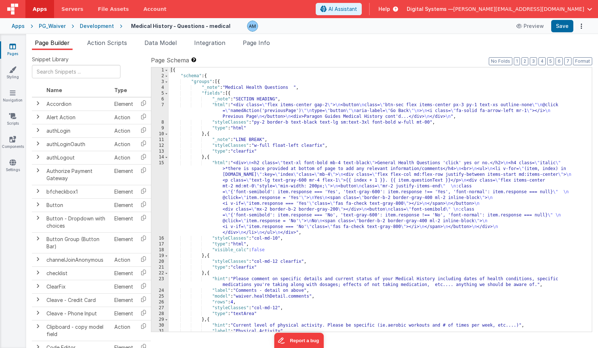
click at [55, 27] on div "PG_Waiver" at bounding box center [52, 25] width 27 height 7
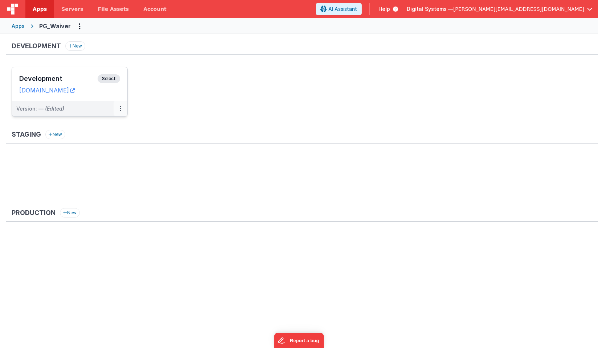
click at [122, 111] on button at bounding box center [121, 108] width 14 height 15
click at [104, 163] on link "Rollback" at bounding box center [95, 164] width 64 height 13
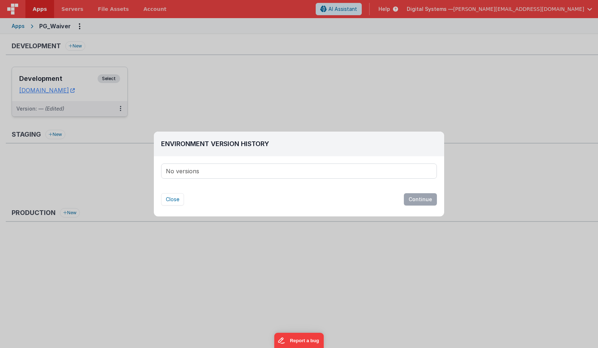
click at [201, 191] on div "Environment Version History No versions Version Notes Are you sure you want to …" at bounding box center [299, 171] width 290 height 78
click at [177, 201] on button "Close" at bounding box center [172, 199] width 23 height 12
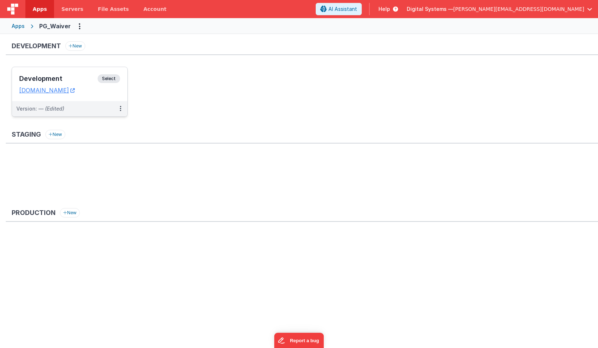
click at [106, 79] on span "Select" at bounding box center [109, 78] width 22 height 9
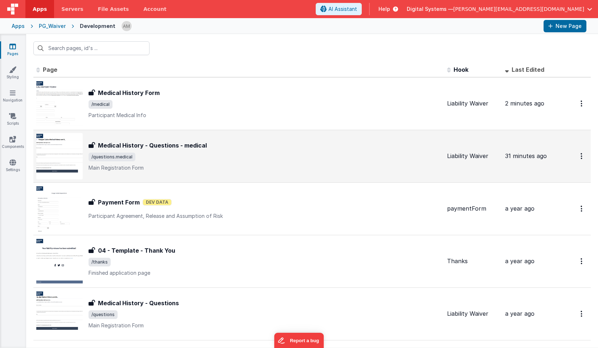
click at [131, 143] on h3 "Medical History - Questions - medical" at bounding box center [152, 145] width 109 height 9
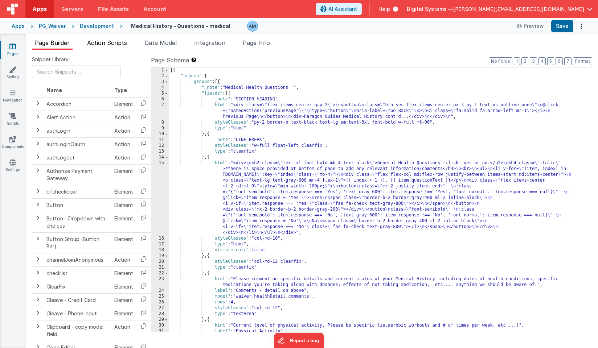
click at [116, 40] on span "Action Scripts" at bounding box center [107, 42] width 40 height 7
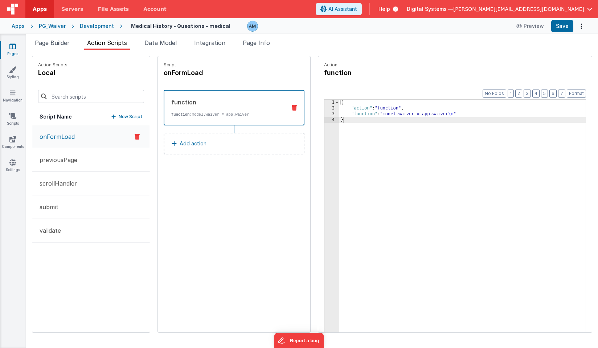
click at [84, 136] on button "onFormLoad" at bounding box center [91, 136] width 118 height 23
click at [93, 28] on div "Development" at bounding box center [97, 25] width 34 height 7
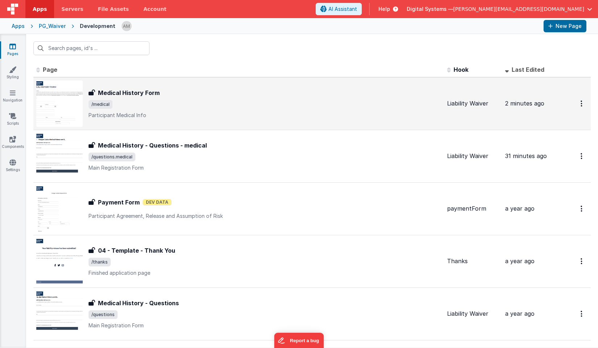
click at [116, 102] on span "/medical" at bounding box center [265, 104] width 353 height 9
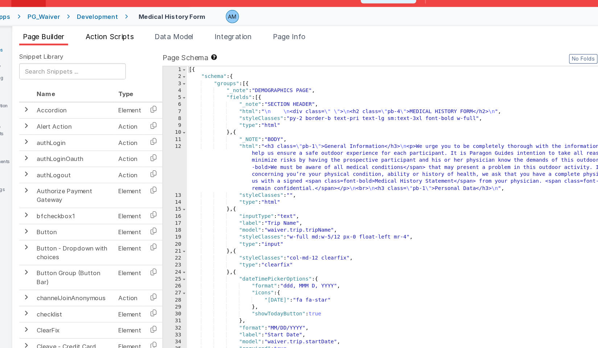
click at [101, 39] on span "Action Scripts" at bounding box center [107, 42] width 40 height 7
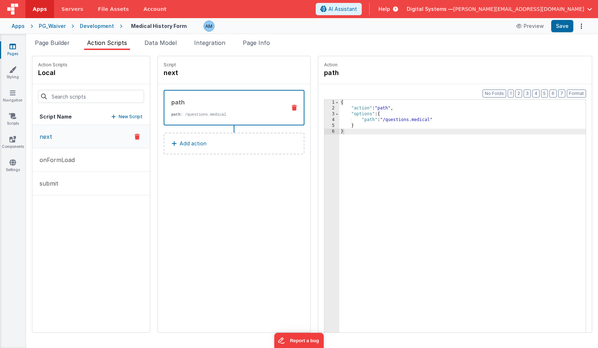
click at [67, 136] on button "next" at bounding box center [91, 136] width 118 height 23
click at [58, 26] on div "PG_Waiver" at bounding box center [52, 25] width 27 height 7
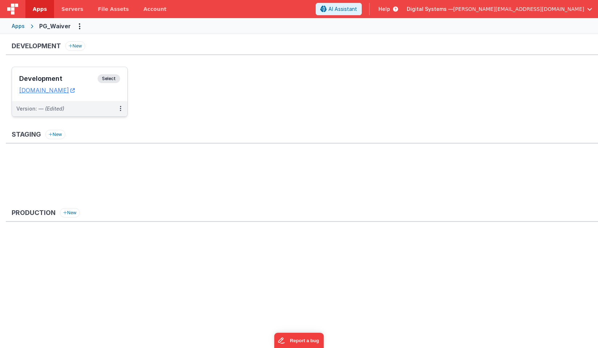
click at [111, 76] on span "Select" at bounding box center [109, 78] width 22 height 9
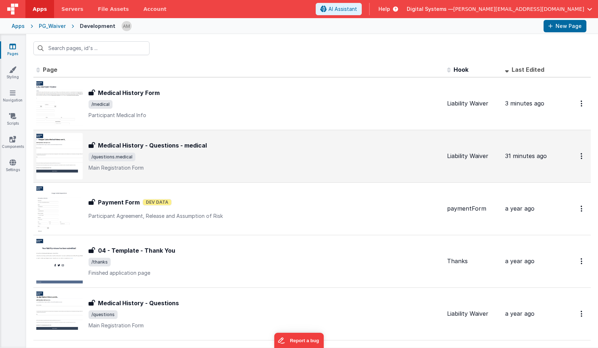
click at [121, 146] on h3 "Medical History - Questions - medical" at bounding box center [152, 145] width 109 height 9
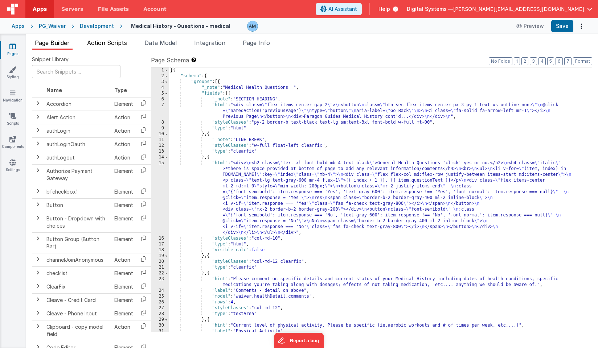
click at [115, 44] on span "Action Scripts" at bounding box center [107, 42] width 40 height 7
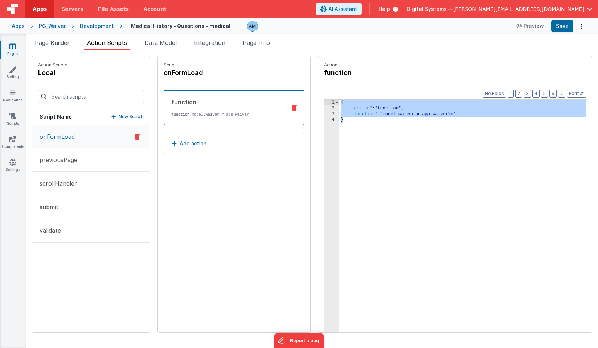
drag, startPoint x: 350, startPoint y: 124, endPoint x: 335, endPoint y: 36, distance: 90.1
click at [335, 36] on div "Page Builder Action Scripts Data Model Integration Page Info Snippet Library Na…" at bounding box center [312, 191] width 572 height 314
click at [94, 24] on div "Development" at bounding box center [97, 25] width 34 height 7
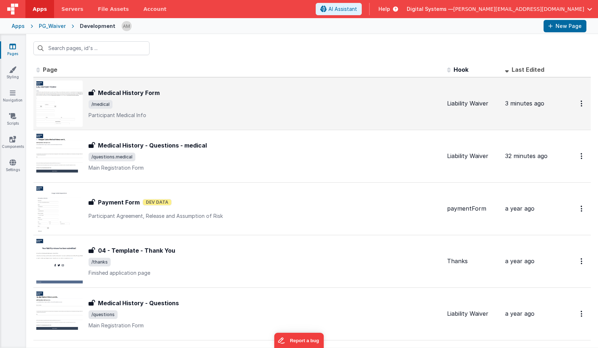
click at [111, 95] on h3 "Medical History Form" at bounding box center [129, 93] width 62 height 9
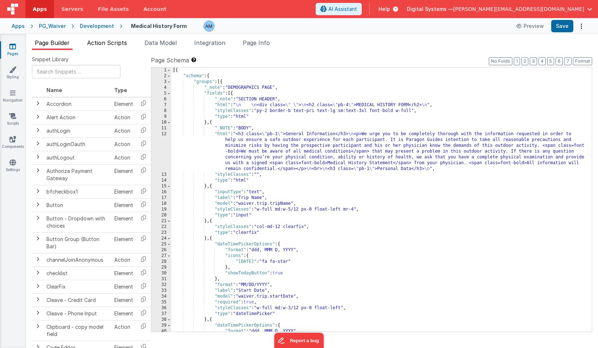
click at [112, 44] on span "Action Scripts" at bounding box center [107, 42] width 40 height 7
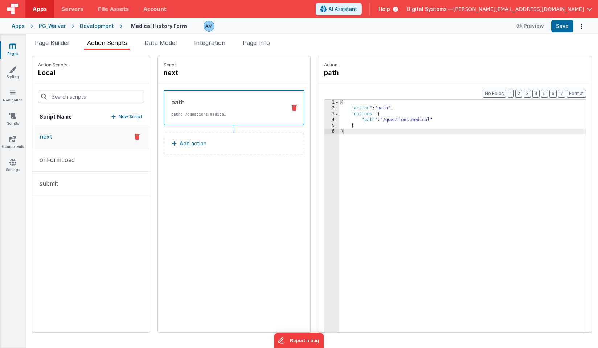
click at [178, 145] on button "Add action" at bounding box center [234, 144] width 141 height 22
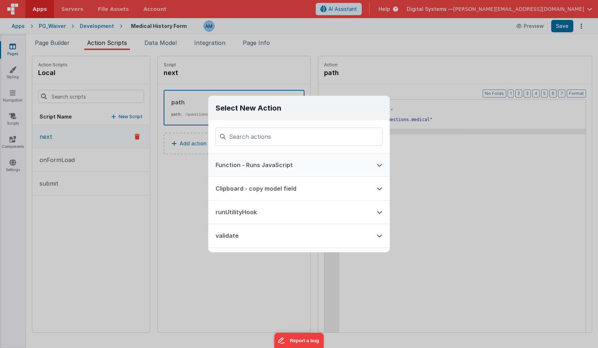
click at [253, 163] on button "Function - Runs JavaScript" at bounding box center [288, 164] width 161 height 23
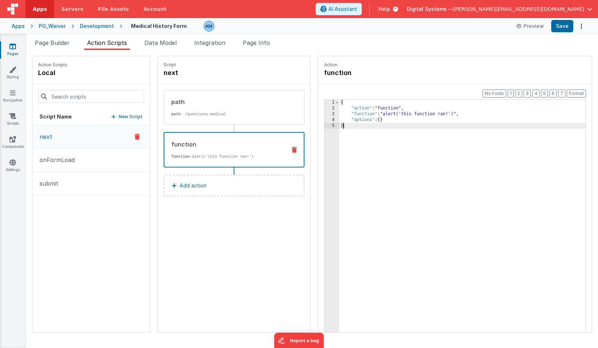
drag, startPoint x: 349, startPoint y: 131, endPoint x: 328, endPoint y: 81, distance: 54.0
click at [328, 81] on fieldset "Action function Format 7 6 5 4 3 2 1 No Folds 1 2 3 4 5 { "action" : "function"…" at bounding box center [455, 194] width 274 height 276
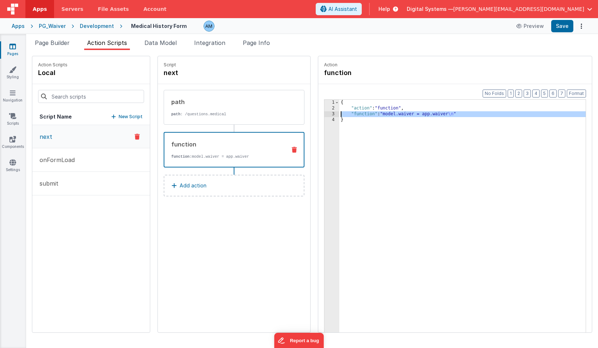
click at [332, 112] on div "3" at bounding box center [331, 114] width 15 height 6
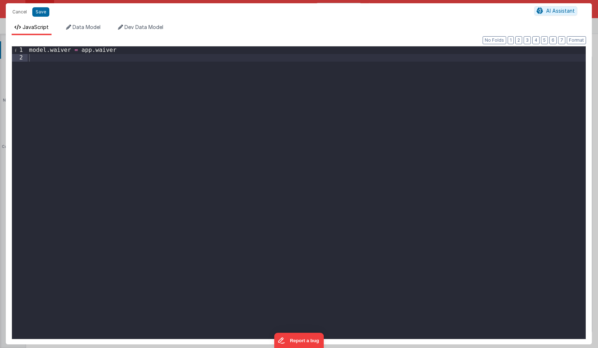
click at [45, 51] on div "model . waiver = app . [GEOGRAPHIC_DATA]" at bounding box center [307, 200] width 558 height 308
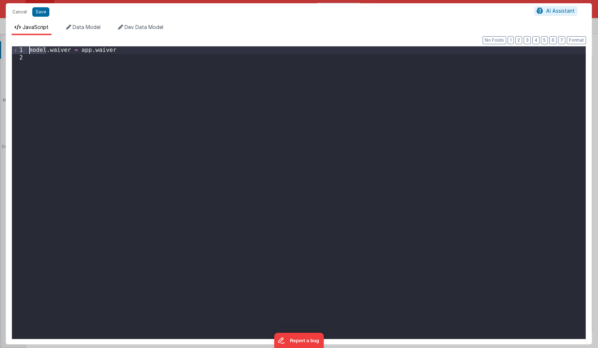
drag, startPoint x: 47, startPoint y: 50, endPoint x: 30, endPoint y: 50, distance: 16.3
click at [30, 50] on div "model . waiver = app . [GEOGRAPHIC_DATA]" at bounding box center [307, 200] width 558 height 308
click at [81, 52] on div "app . waiver = app . [GEOGRAPHIC_DATA]" at bounding box center [307, 200] width 558 height 308
click at [48, 12] on button "Save" at bounding box center [40, 11] width 17 height 9
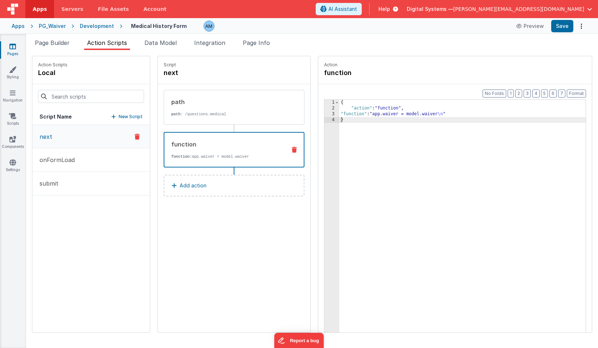
click at [295, 146] on div "function function: app.waiver = model.waiver" at bounding box center [234, 150] width 141 height 36
click at [294, 151] on icon at bounding box center [294, 150] width 5 height 6
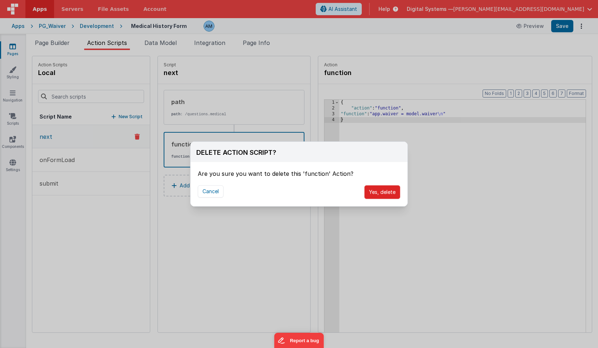
click at [394, 193] on button "Yes, delete" at bounding box center [382, 192] width 36 height 14
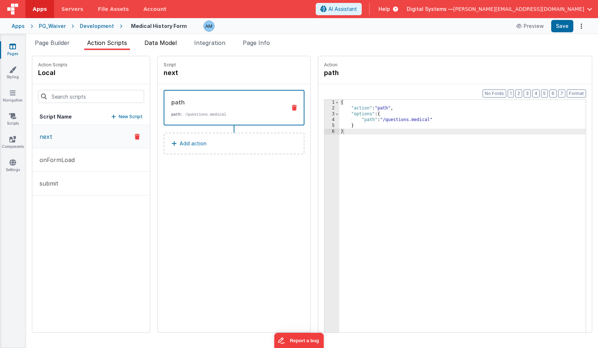
click at [172, 44] on span "Data Model" at bounding box center [160, 42] width 32 height 7
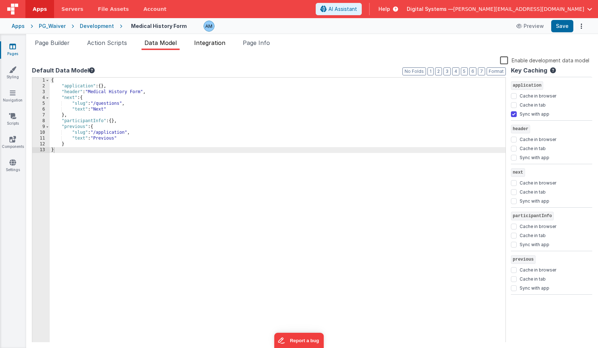
click at [217, 42] on span "Integration" at bounding box center [209, 42] width 31 height 7
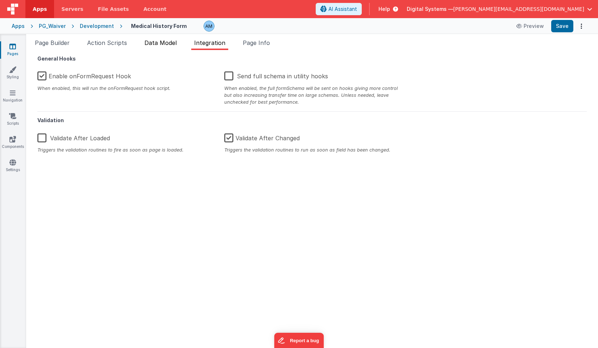
click at [177, 47] on li "Data Model" at bounding box center [160, 44] width 38 height 12
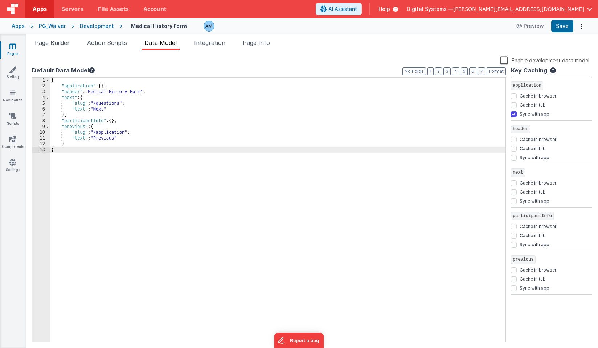
click at [513, 114] on input "Sync with app" at bounding box center [514, 114] width 6 height 6
checkbox input "false"
click at [215, 42] on span "Integration" at bounding box center [209, 42] width 31 height 7
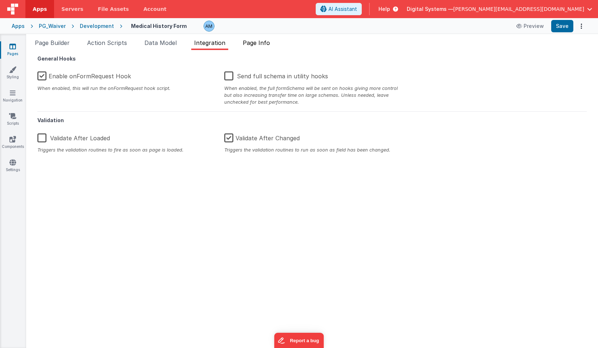
click at [253, 46] on span "Page Info" at bounding box center [256, 42] width 27 height 7
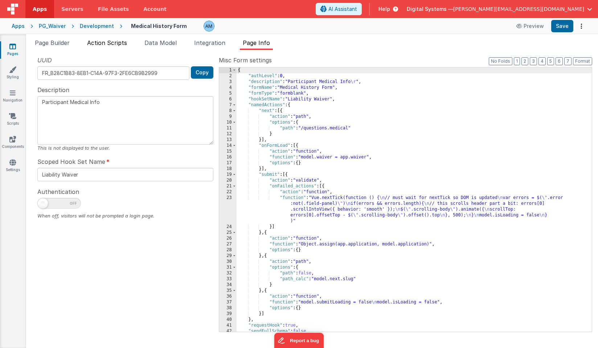
click at [101, 42] on span "Action Scripts" at bounding box center [107, 42] width 40 height 7
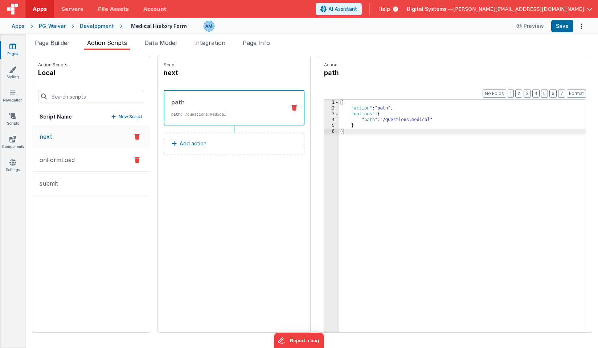
click at [62, 156] on p "onFormLoad" at bounding box center [55, 160] width 40 height 9
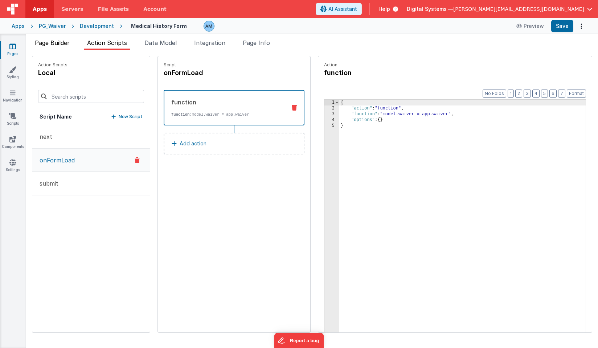
click at [44, 42] on span "Page Builder" at bounding box center [52, 42] width 35 height 7
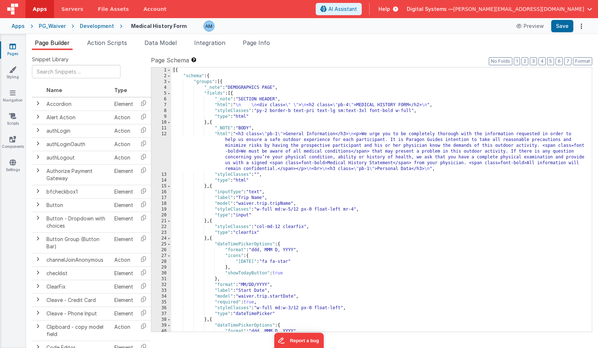
click at [91, 28] on div "Development" at bounding box center [97, 25] width 34 height 7
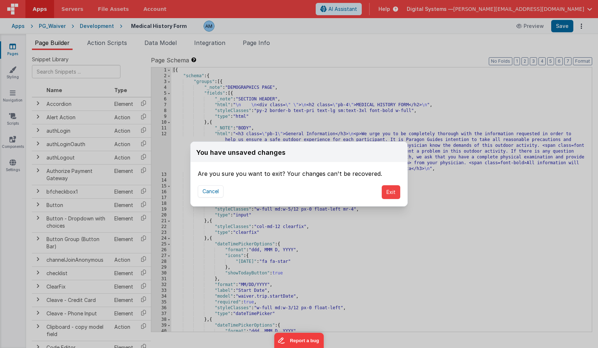
click at [220, 184] on div "Cancel Exit" at bounding box center [298, 192] width 217 height 28
click at [200, 192] on button "Cancel" at bounding box center [211, 191] width 26 height 12
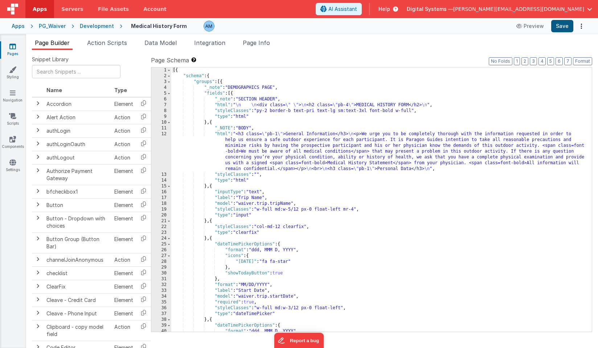
click at [562, 27] on button "Save" at bounding box center [562, 26] width 22 height 12
click at [103, 29] on div "Development" at bounding box center [97, 25] width 34 height 7
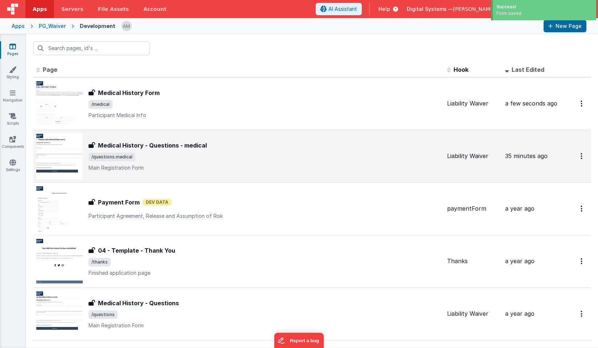
click at [106, 143] on h3 "Medical History - Questions - medical" at bounding box center [152, 145] width 109 height 9
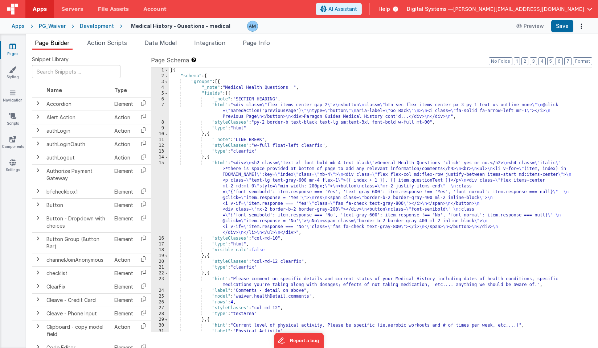
click at [251, 189] on div "[{ "schema" : { "groups" : [{ "_note" : "Medical Health Questions " , "fields" …" at bounding box center [380, 205] width 423 height 276
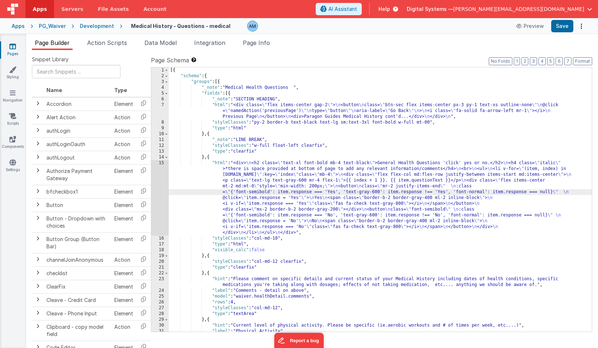
click at [159, 172] on div "15" at bounding box center [159, 197] width 17 height 75
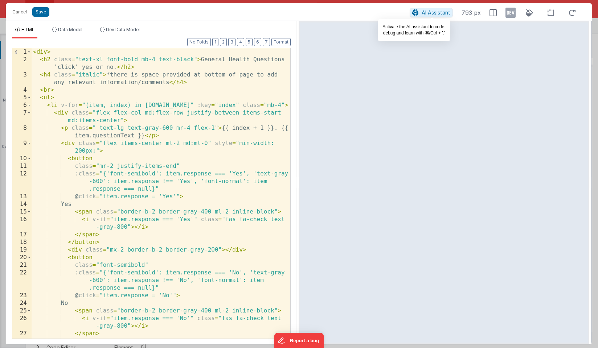
click at [423, 13] on span "AI Assistant" at bounding box center [436, 12] width 29 height 6
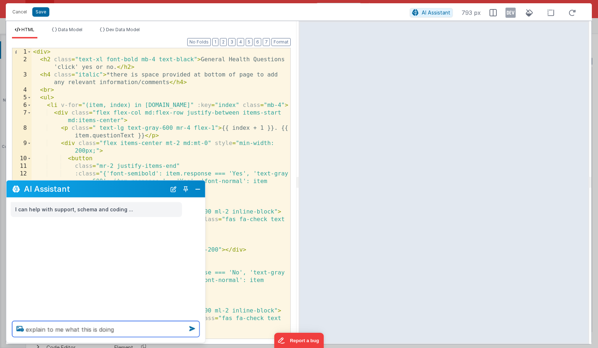
type textarea "explain to me what this is doing"
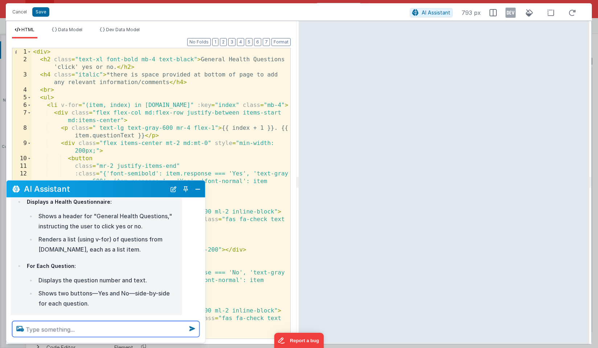
scroll to position [73, 0]
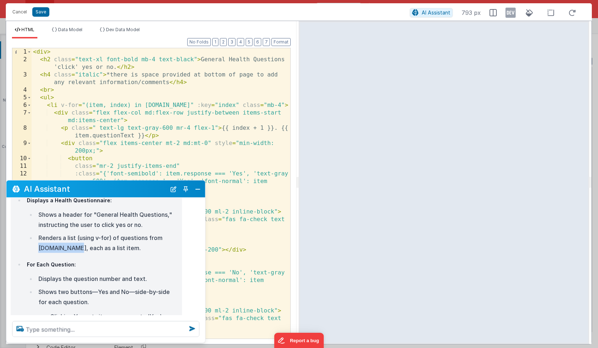
drag, startPoint x: 74, startPoint y: 239, endPoint x: 36, endPoint y: 238, distance: 38.8
click at [36, 238] on ul "Shows a header for "General Health Questions," instructing the user to click ye…" at bounding box center [102, 231] width 151 height 44
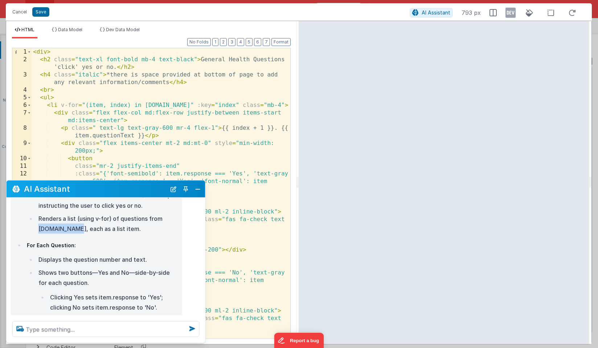
scroll to position [92, 0]
click at [20, 12] on button "Cancel" at bounding box center [20, 12] width 22 height 10
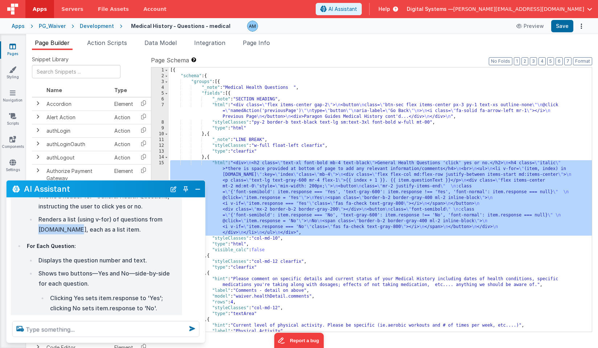
scroll to position [0, 0]
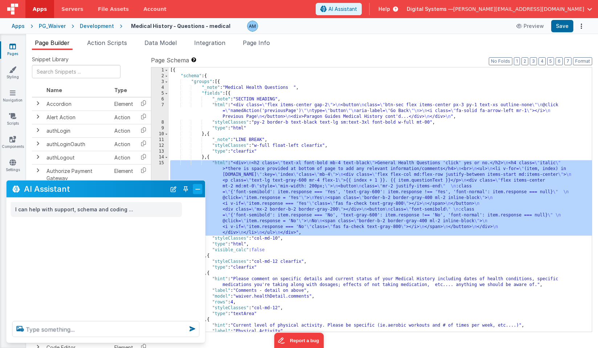
click at [199, 190] on button "Close" at bounding box center [197, 189] width 9 height 10
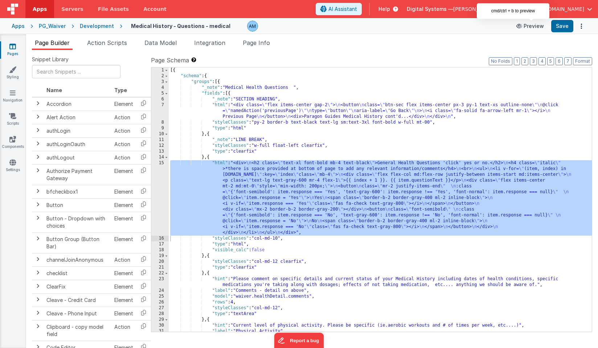
click at [531, 30] on button "Preview" at bounding box center [530, 26] width 36 height 12
click at [119, 41] on span "Action Scripts" at bounding box center [107, 42] width 40 height 7
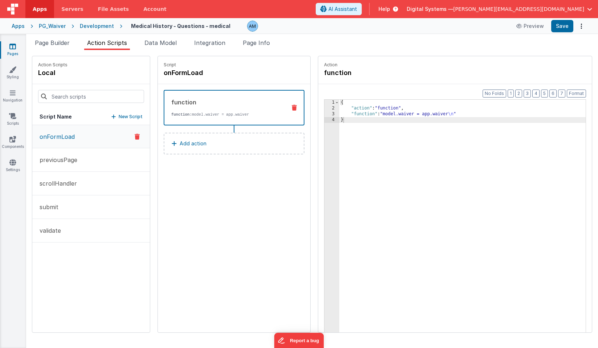
click at [71, 139] on p "onFormLoad" at bounding box center [55, 136] width 40 height 9
click at [179, 141] on button "Add action" at bounding box center [234, 144] width 141 height 22
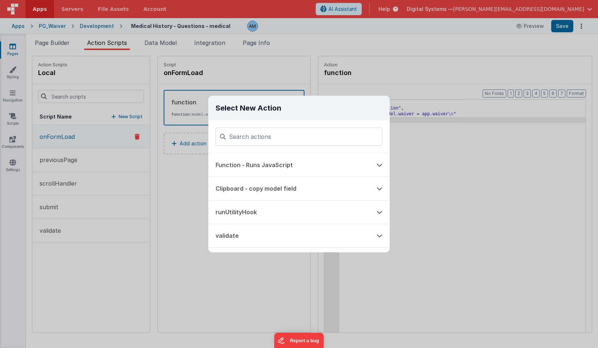
click at [197, 246] on div "Select New Action Function - Runs JavaScript Clipboard - copy model field runUt…" at bounding box center [299, 174] width 598 height 348
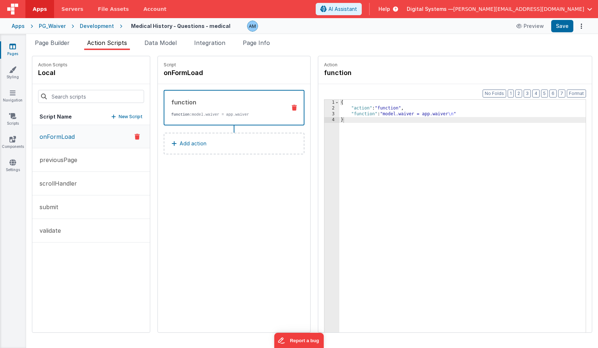
click at [173, 146] on icon at bounding box center [174, 144] width 5 height 6
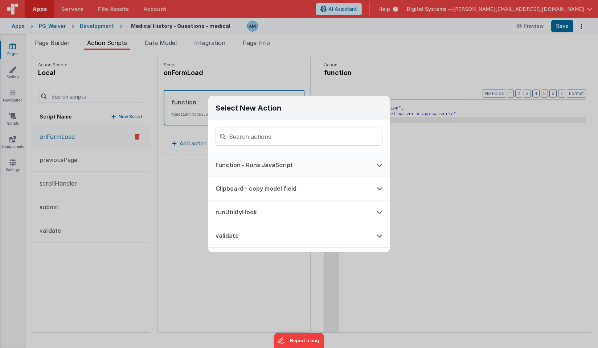
click at [232, 164] on button "Function - Runs JavaScript" at bounding box center [288, 164] width 161 height 23
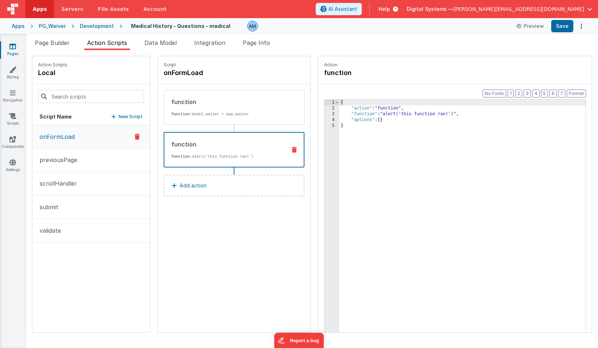
click at [375, 115] on div "{ "action" : "function" , "function" : "alert('this function ran!')" , "options…" at bounding box center [462, 233] width 246 height 267
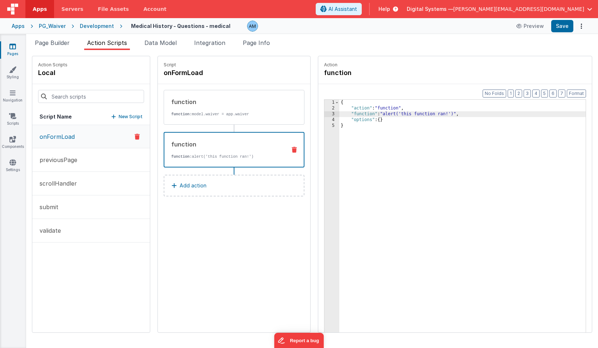
click at [329, 114] on div "3" at bounding box center [331, 114] width 15 height 6
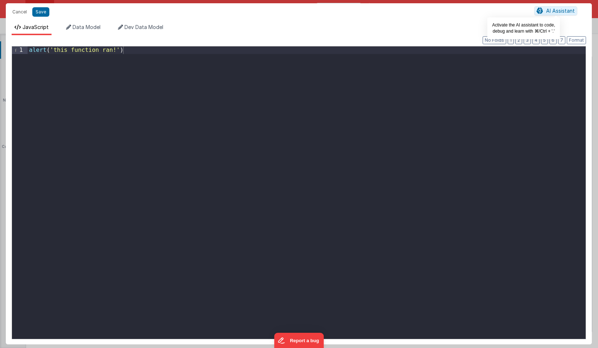
click at [565, 8] on span "AI Assistant" at bounding box center [560, 11] width 29 height 6
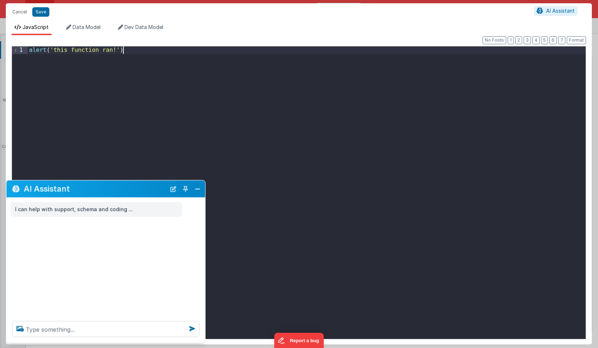
click at [203, 168] on div "alert ( 'this function ran!' )" at bounding box center [307, 200] width 558 height 308
click at [37, 329] on textarea at bounding box center [105, 329] width 187 height 16
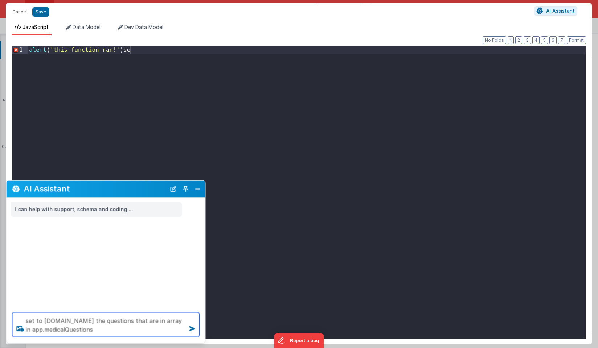
type textarea "set to [DOMAIN_NAME] the questions that are in array in app.medicalQuestions"
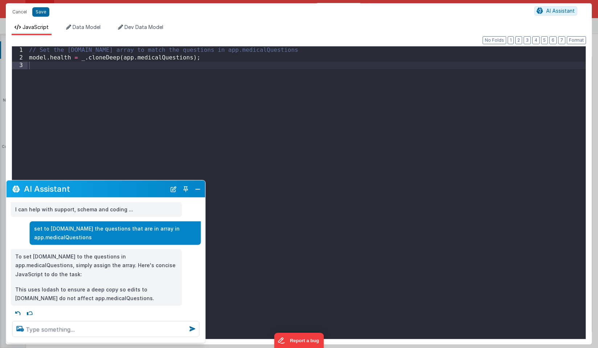
click at [52, 155] on div "// Set the [DOMAIN_NAME] array to match the questions in app.medicalQuestions m…" at bounding box center [307, 200] width 558 height 308
click at [43, 14] on button "Save" at bounding box center [40, 11] width 17 height 9
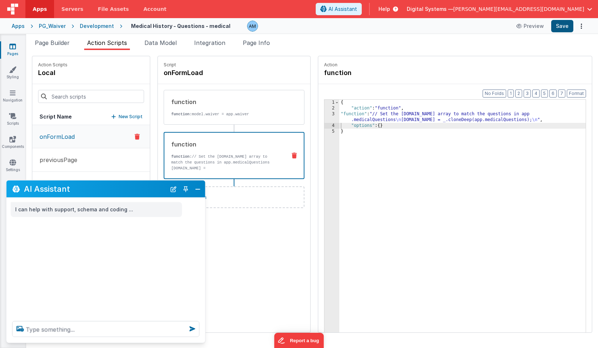
click at [559, 21] on button "Save" at bounding box center [562, 26] width 22 height 12
click at [532, 26] on button "Preview" at bounding box center [530, 26] width 36 height 12
click at [201, 188] on button "Close" at bounding box center [197, 189] width 9 height 10
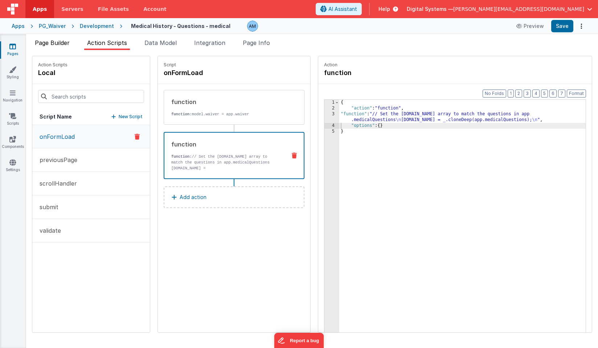
click at [64, 45] on span "Page Builder" at bounding box center [52, 42] width 35 height 7
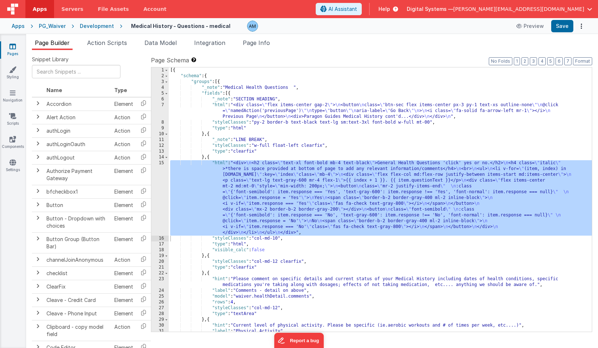
click at [166, 175] on div "15" at bounding box center [159, 197] width 17 height 75
click at [158, 164] on div "15" at bounding box center [159, 197] width 17 height 75
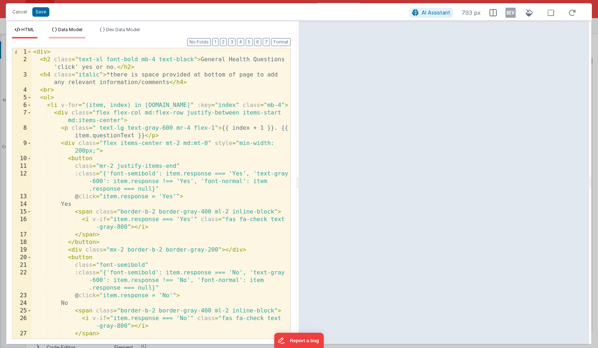
click at [59, 33] on li "Data Model" at bounding box center [67, 33] width 36 height 12
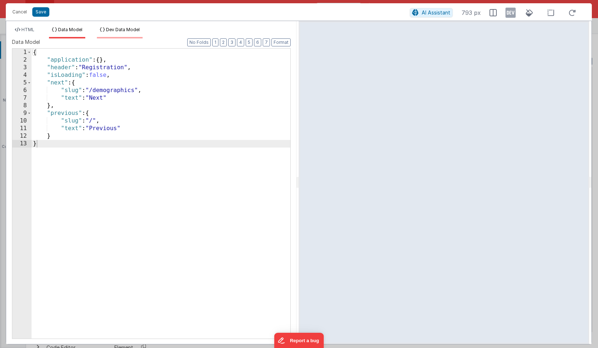
click at [113, 30] on span "Dev Data Model" at bounding box center [123, 29] width 34 height 5
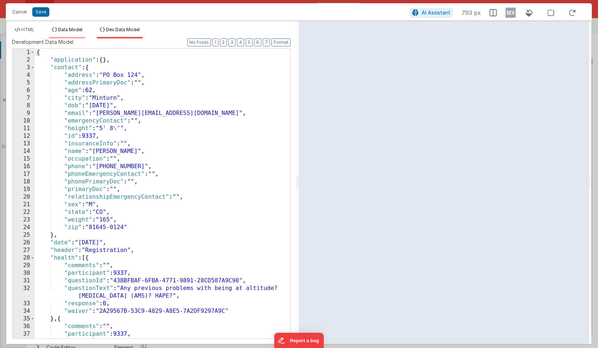
click at [58, 31] on span "Data Model" at bounding box center [70, 29] width 24 height 5
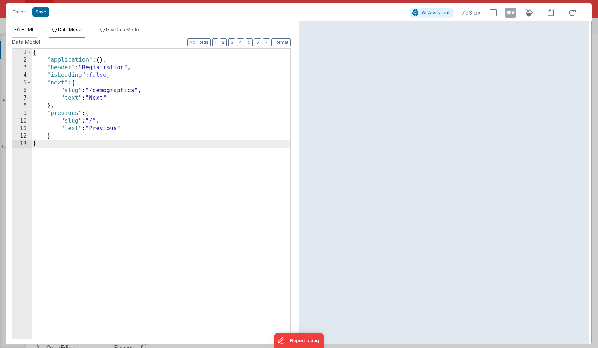
click at [32, 30] on span "HTML" at bounding box center [27, 29] width 13 height 5
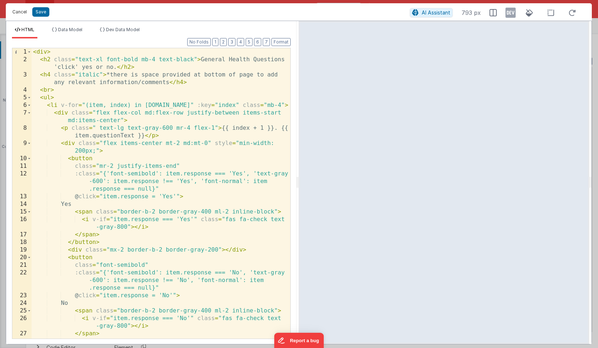
click at [25, 13] on button "Cancel" at bounding box center [20, 12] width 22 height 10
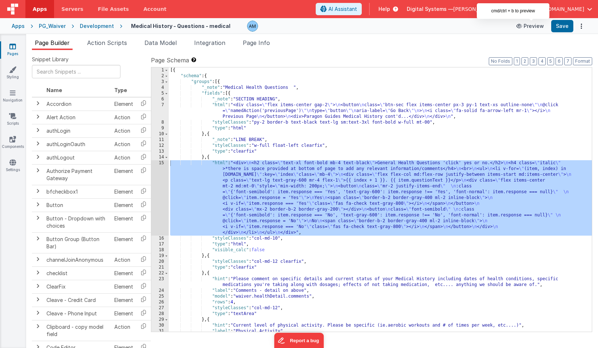
click at [538, 21] on button "Preview" at bounding box center [530, 26] width 36 height 12
click at [96, 28] on div "Development" at bounding box center [97, 25] width 34 height 7
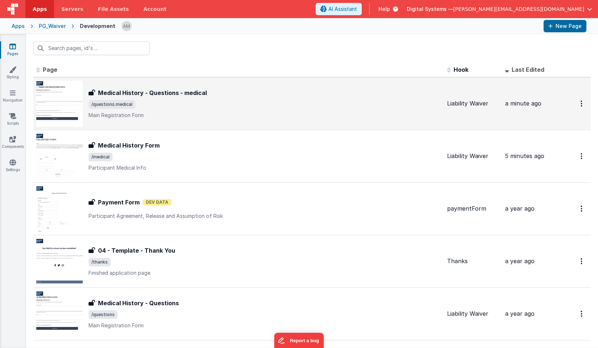
click at [167, 87] on div "Medical History - Questions - medical Medical History - Questions - medical /qu…" at bounding box center [238, 104] width 405 height 46
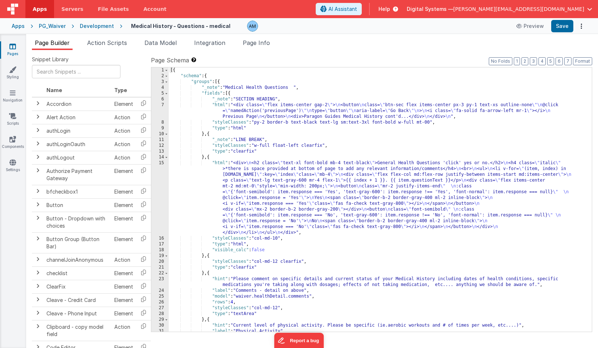
click at [242, 193] on div "[{ "schema" : { "groups" : [{ "_note" : "Medical Health Questions " , "fields" …" at bounding box center [380, 205] width 423 height 276
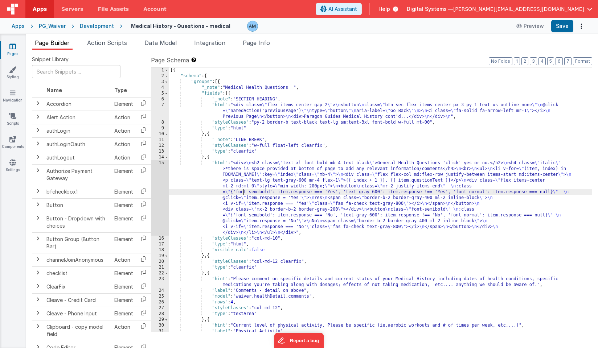
click at [157, 160] on div "14" at bounding box center [159, 158] width 17 height 6
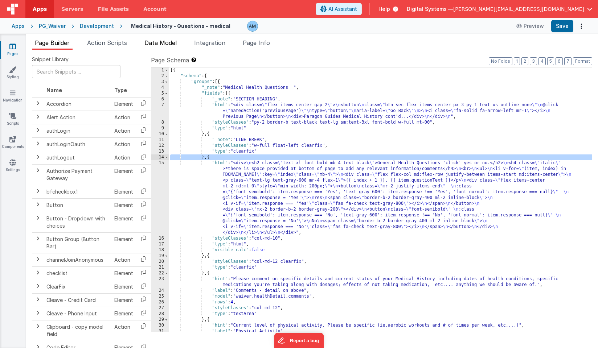
click at [160, 45] on span "Data Model" at bounding box center [160, 42] width 32 height 7
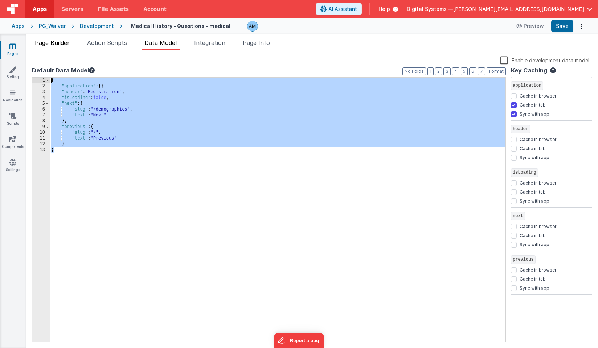
drag, startPoint x: 90, startPoint y: 157, endPoint x: 42, endPoint y: 44, distance: 122.8
click at [42, 44] on div "Page Builder Action Scripts Data Model Integration Page Info Snippet Library Na…" at bounding box center [312, 193] width 572 height 310
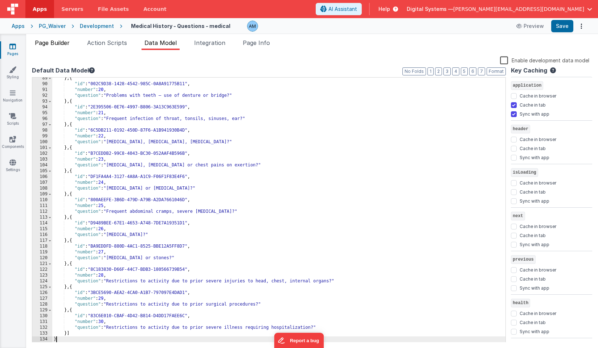
scroll to position [513, 0]
click at [68, 42] on span "Page Builder" at bounding box center [52, 42] width 35 height 7
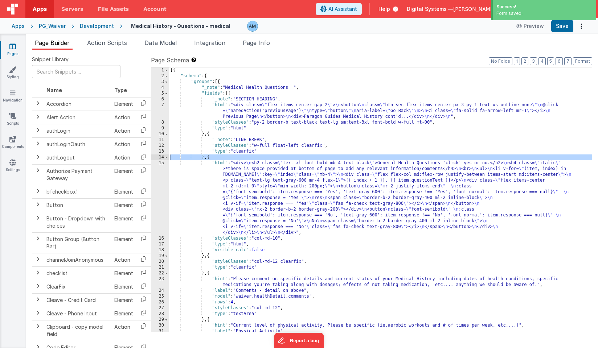
click at [234, 192] on div "[{ "schema" : { "groups" : [{ "_note" : "Medical Health Questions " , "fields" …" at bounding box center [380, 205] width 423 height 276
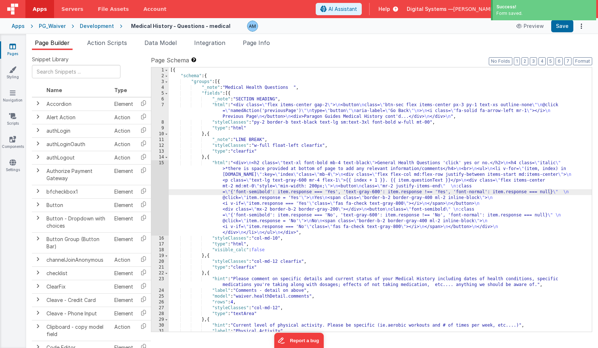
click at [157, 165] on div "15" at bounding box center [159, 197] width 17 height 75
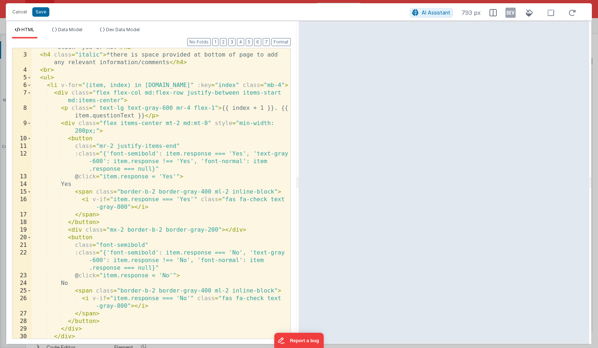
scroll to position [20, 0]
click at [97, 85] on div "< h2 class = "text-xl font-bold mb-4 text-black" > General Health Questions 'cl…" at bounding box center [161, 192] width 259 height 313
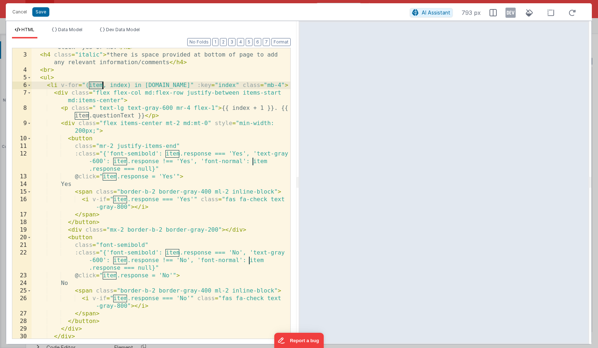
scroll to position [0, 0]
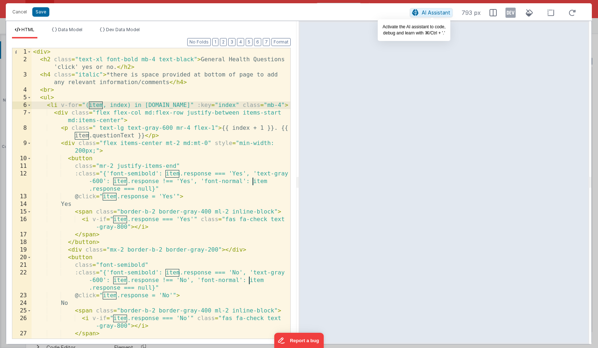
click at [438, 14] on span "AI Assistant" at bounding box center [436, 12] width 29 height 6
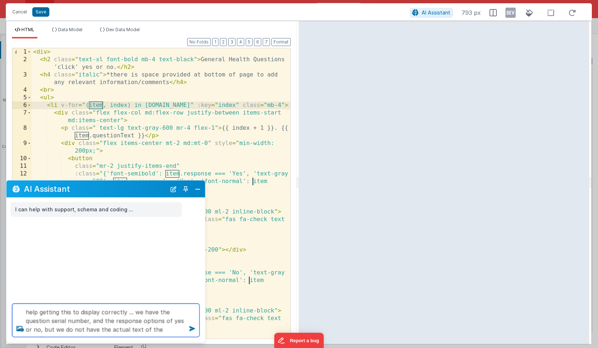
type textarea "help getting this to display correctly ... we have the question serial number, …"
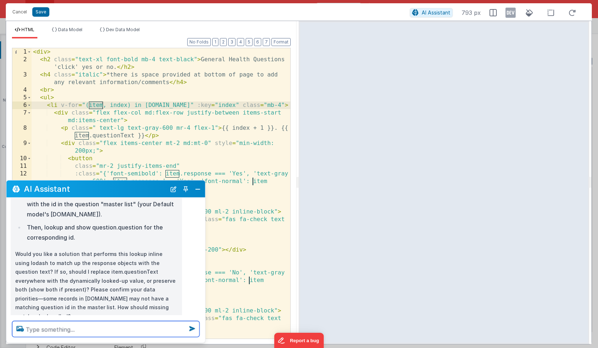
scroll to position [148, 0]
type textarea "yes can you do that"
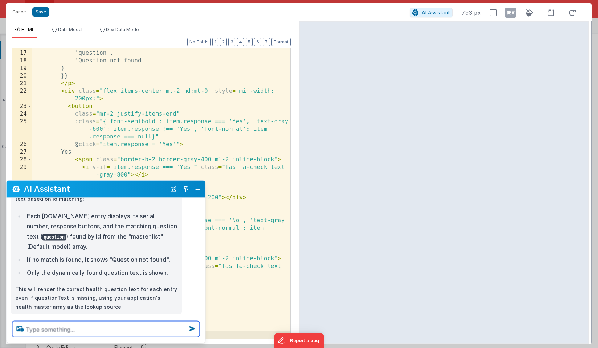
scroll to position [312, 0]
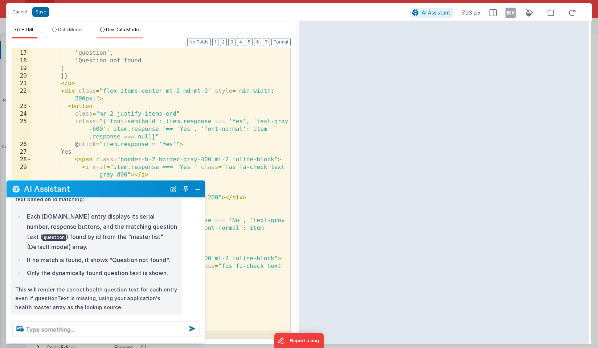
click at [119, 32] on span "Dev Data Model" at bounding box center [123, 29] width 34 height 5
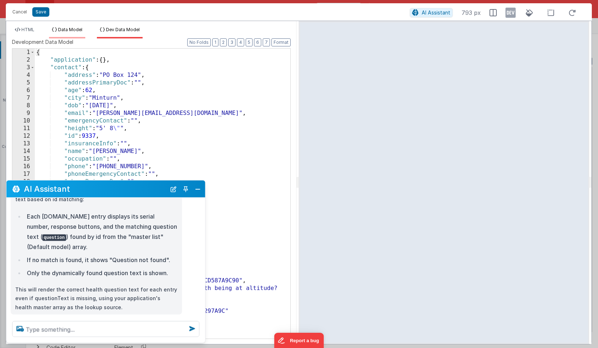
click at [74, 29] on span "Data Model" at bounding box center [70, 29] width 24 height 5
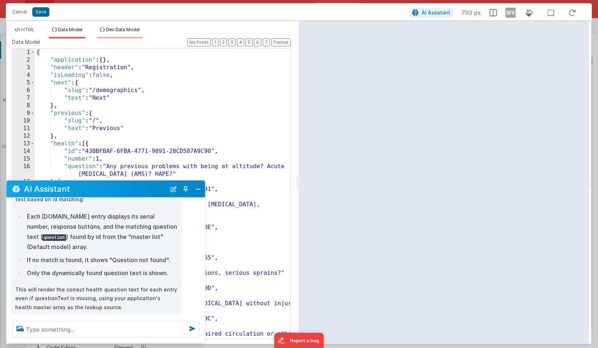
click at [134, 29] on span "Dev Data Model" at bounding box center [123, 29] width 34 height 5
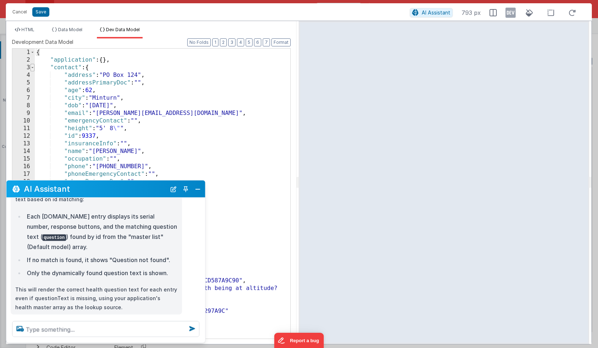
click at [33, 68] on span at bounding box center [32, 68] width 4 height 8
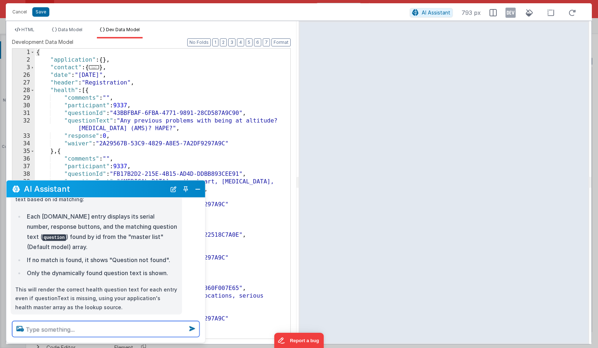
click at [40, 328] on textarea at bounding box center [105, 329] width 187 height 16
click at [73, 21] on div "HTML Data Model Dev Data Model Format 7 6 5 4 3 2 1 No Folds 16 17 18 19 20 21 …" at bounding box center [151, 182] width 290 height 323
click at [73, 25] on div "HTML Data Model Dev Data Model Format 7 6 5 4 3 2 1 No Folds 16 17 18 19 20 21 …" at bounding box center [151, 182] width 290 height 323
click at [71, 30] on span "Data Model" at bounding box center [70, 29] width 24 height 5
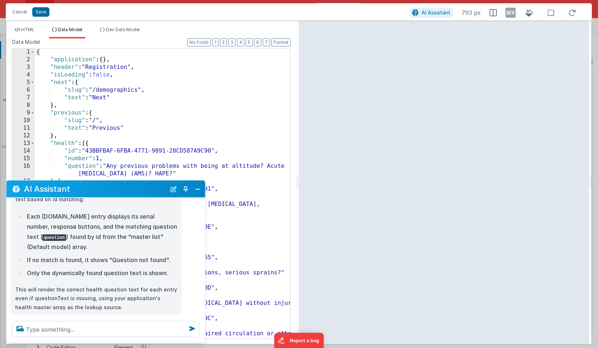
scroll to position [0, 0]
click at [19, 8] on button "Cancel" at bounding box center [20, 12] width 22 height 10
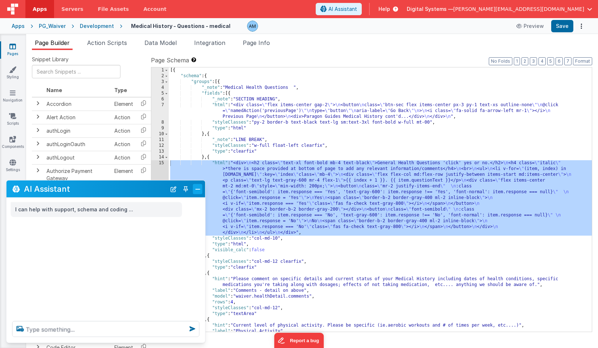
click at [201, 189] on button "Close" at bounding box center [197, 189] width 9 height 10
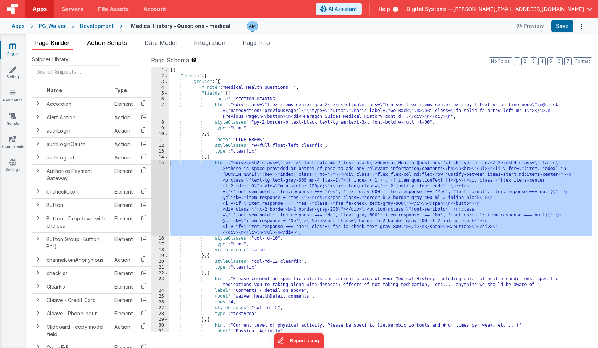
click at [119, 42] on span "Action Scripts" at bounding box center [107, 42] width 40 height 7
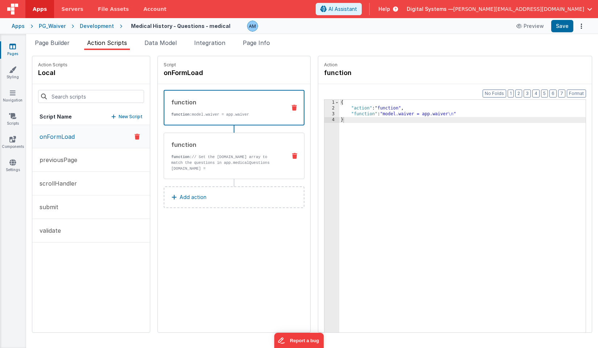
click at [218, 159] on p "function: // Set the [DOMAIN_NAME] array to match the questions in app.medicalQ…" at bounding box center [226, 165] width 110 height 23
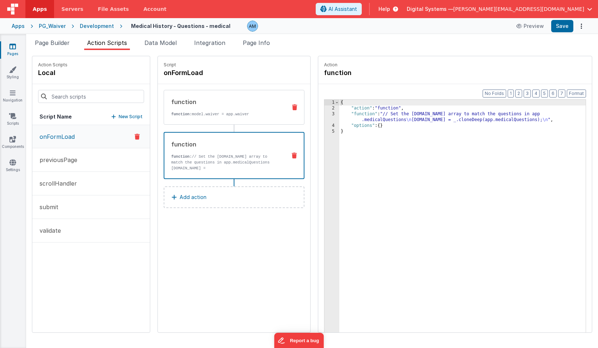
click at [206, 111] on div "function function: model.waiver = app.waiver" at bounding box center [222, 108] width 117 height 20
click at [195, 163] on p "function: // Set the [DOMAIN_NAME] array to match the questions in app.medicalQ…" at bounding box center [225, 165] width 109 height 23
click at [362, 119] on div "{ "action" : "function" , "function" : "// Set the [DOMAIN_NAME] array to match…" at bounding box center [462, 233] width 246 height 267
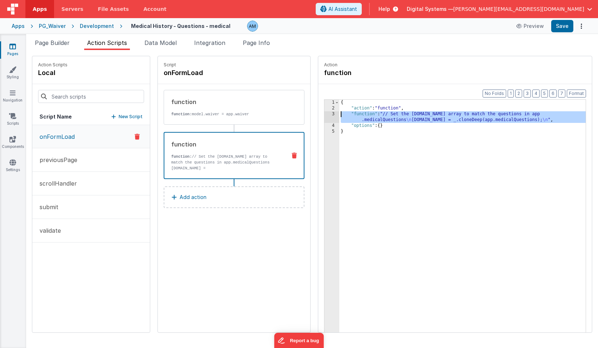
click at [331, 115] on div "3" at bounding box center [331, 117] width 15 height 12
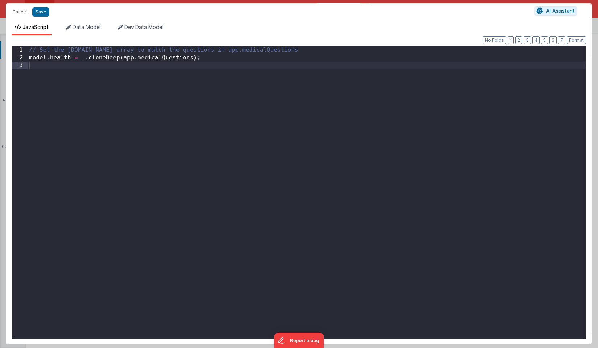
click at [49, 59] on div "// Set the [DOMAIN_NAME] array to match the questions in app.medicalQuestions m…" at bounding box center [307, 200] width 558 height 308
click at [40, 6] on div "Cancel Save AI Assistant" at bounding box center [299, 11] width 586 height 17
click at [41, 13] on button "Save" at bounding box center [40, 11] width 17 height 9
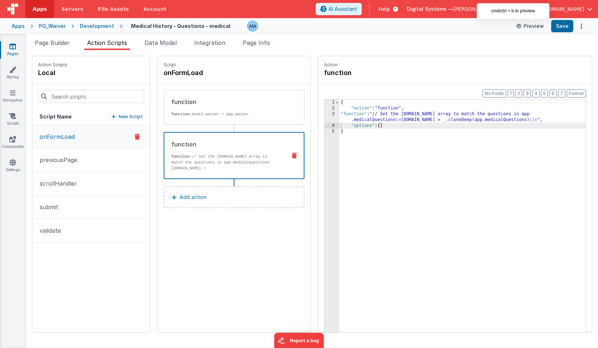
click at [542, 29] on button "Preview" at bounding box center [530, 26] width 36 height 12
click at [295, 157] on icon at bounding box center [294, 156] width 5 height 6
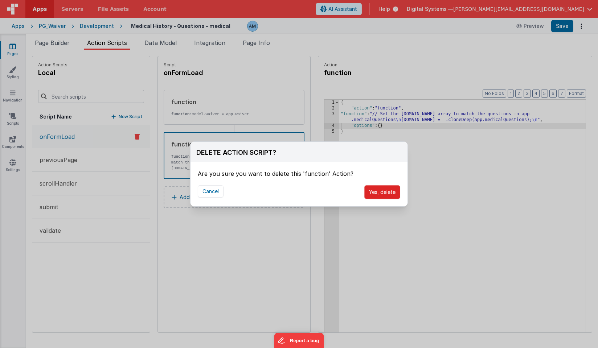
click at [381, 196] on button "Yes, delete" at bounding box center [382, 192] width 36 height 14
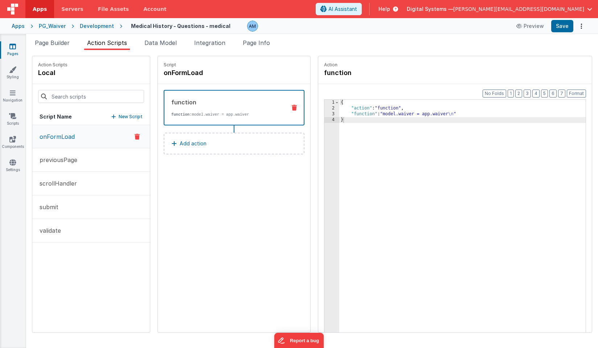
click at [186, 203] on div "Script onFormLoad function function: model.waiver = app.waiver Add action" at bounding box center [234, 194] width 152 height 276
click at [87, 161] on button "previousPage" at bounding box center [91, 160] width 118 height 24
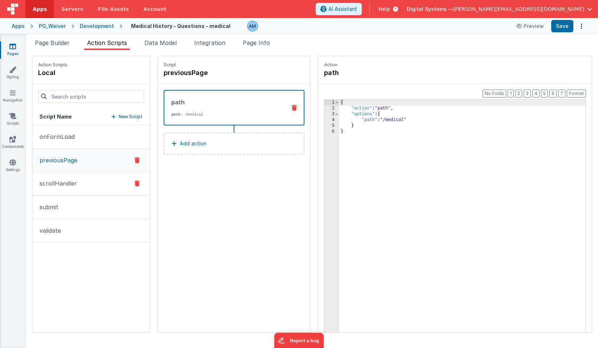
click at [81, 188] on button "scrollHandler" at bounding box center [91, 184] width 118 height 24
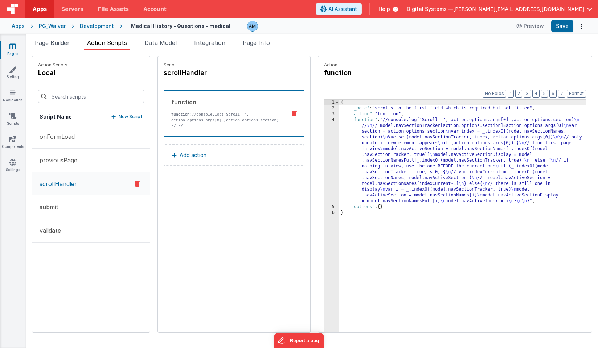
click at [102, 27] on div "Development" at bounding box center [97, 25] width 34 height 7
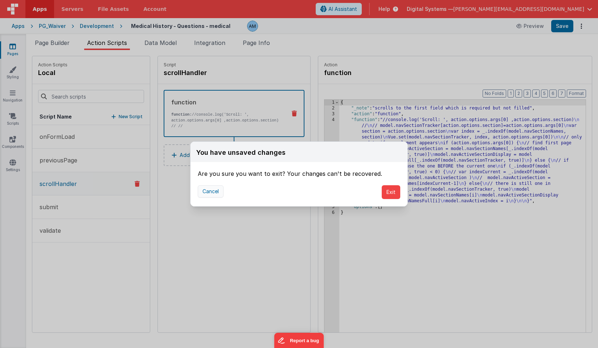
click at [213, 191] on button "Cancel" at bounding box center [211, 191] width 26 height 12
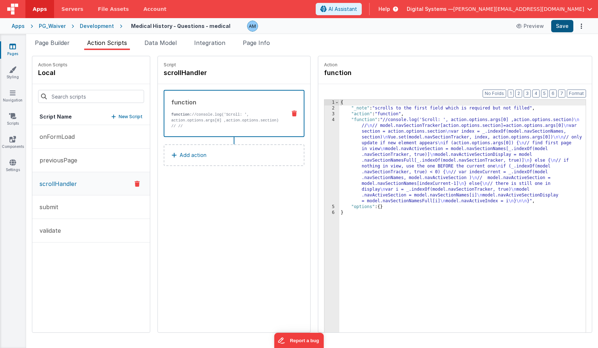
click at [561, 27] on button "Save" at bounding box center [562, 26] width 22 height 12
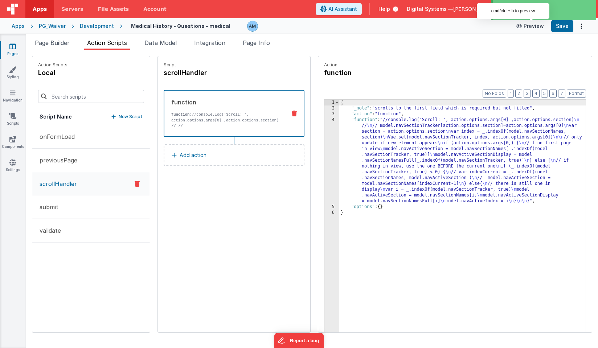
click at [535, 27] on button "Preview" at bounding box center [530, 26] width 36 height 12
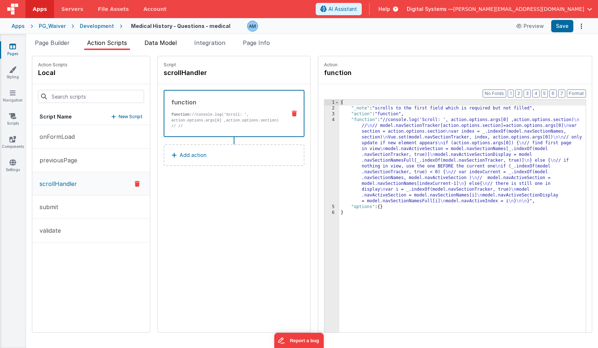
click at [175, 44] on span "Data Model" at bounding box center [160, 42] width 32 height 7
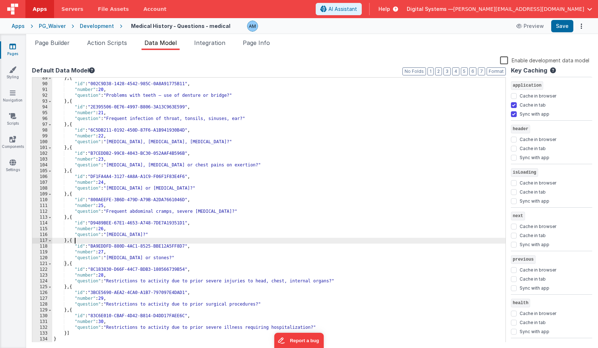
click at [283, 243] on div "} , { "id" : "002C9D38-1428-4542-985C-0A8A91775B11" , "number" : 20 , "question…" at bounding box center [278, 213] width 453 height 276
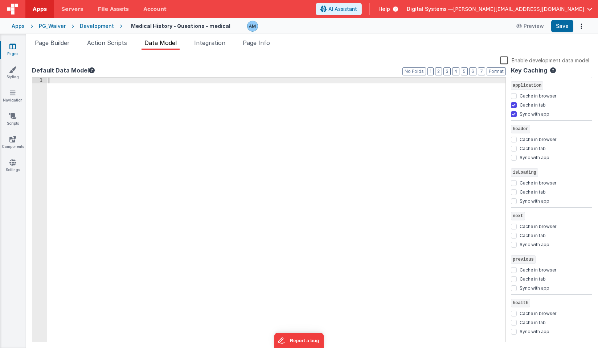
scroll to position [1157, 0]
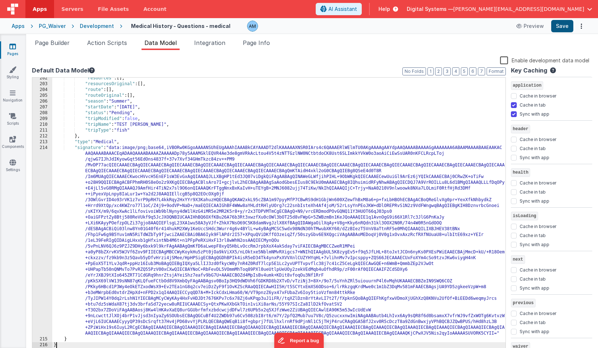
click at [559, 26] on button "Save" at bounding box center [562, 26] width 22 height 12
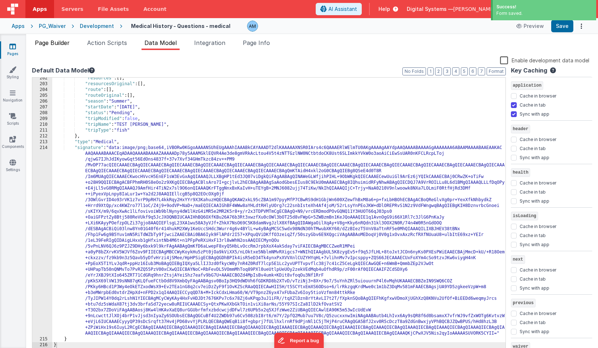
click at [70, 44] on span "Page Builder" at bounding box center [52, 42] width 35 height 7
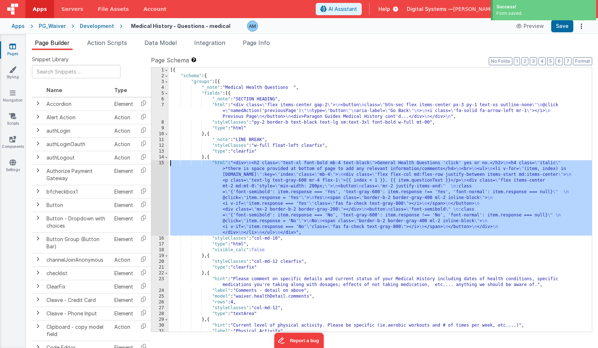
click at [209, 182] on div "[{ "schema" : { "groups" : [{ "_note" : "Medical Health Questions " , "fields" …" at bounding box center [380, 205] width 423 height 276
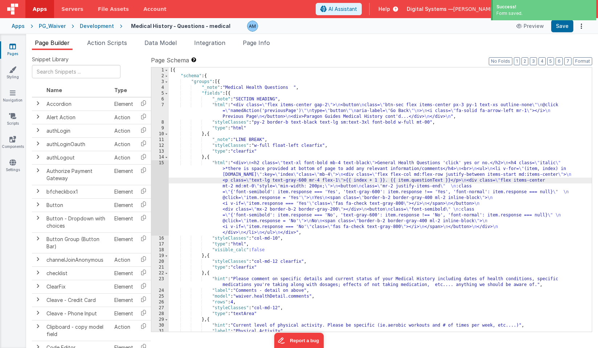
click at [156, 171] on div "15" at bounding box center [159, 197] width 17 height 75
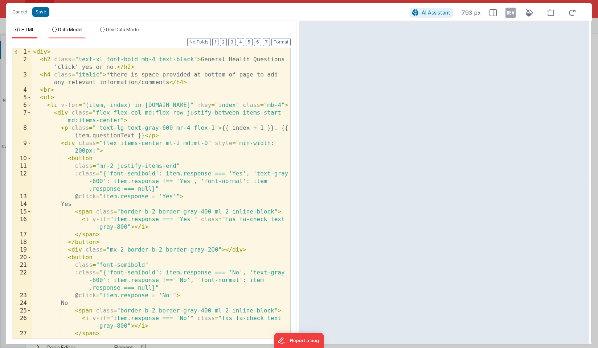
click at [65, 30] on span "Data Model" at bounding box center [70, 29] width 24 height 5
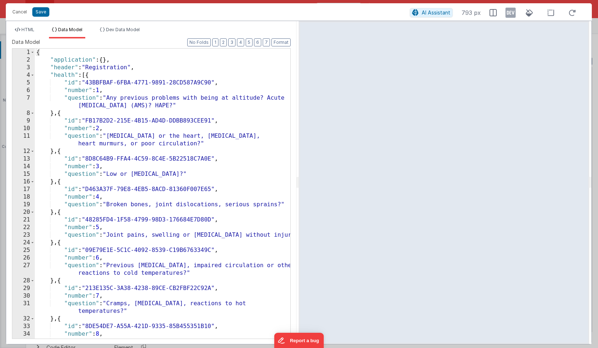
scroll to position [0, 0]
click at [120, 33] on li "Dev Data Model" at bounding box center [120, 33] width 46 height 12
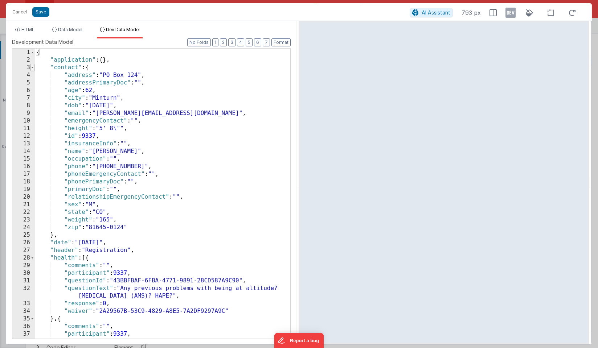
click at [32, 69] on span at bounding box center [32, 68] width 4 height 8
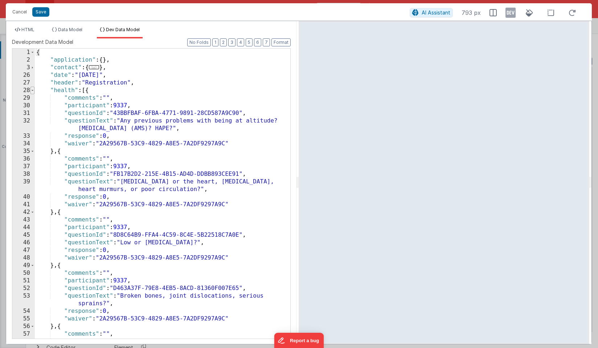
click at [32, 89] on span at bounding box center [32, 91] width 4 height 8
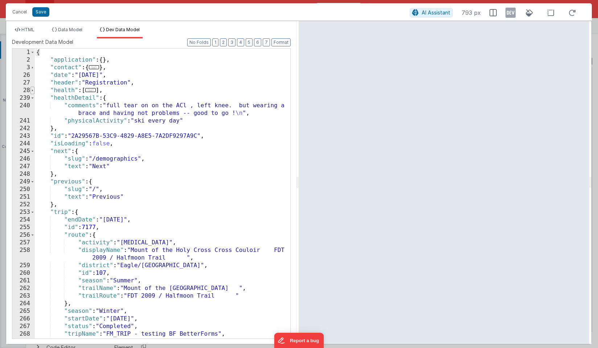
click at [32, 93] on span at bounding box center [32, 91] width 4 height 8
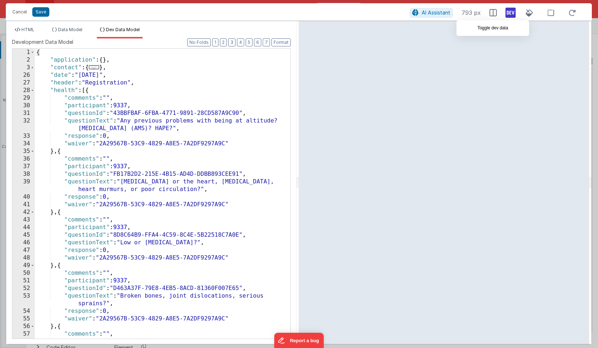
click at [512, 13] on icon at bounding box center [510, 13] width 10 height 12
click at [78, 28] on span "Data Model" at bounding box center [70, 29] width 24 height 5
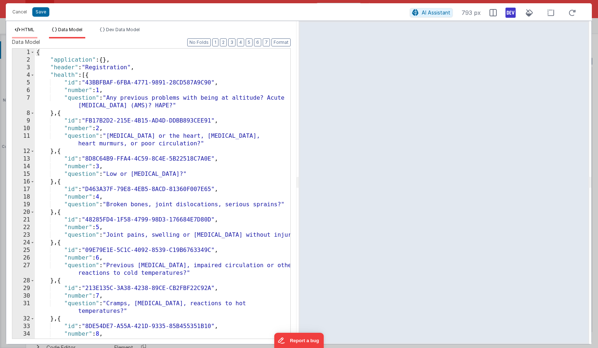
click at [28, 28] on span "HTML" at bounding box center [27, 29] width 13 height 5
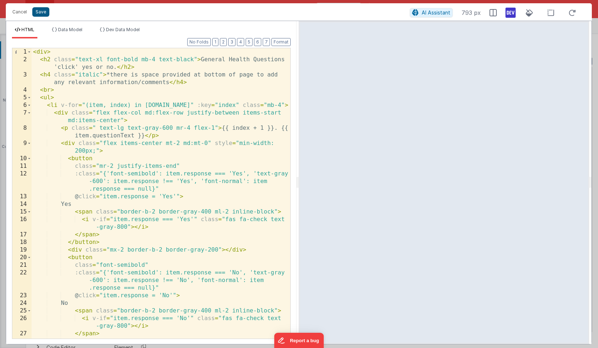
click at [40, 13] on button "Save" at bounding box center [40, 11] width 17 height 9
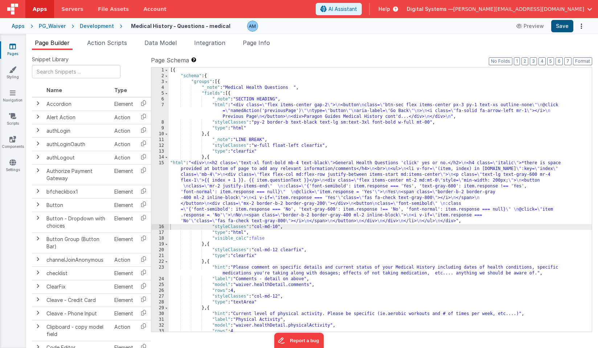
click at [563, 29] on button "Save" at bounding box center [562, 26] width 22 height 12
click at [527, 26] on button "Preview" at bounding box center [530, 26] width 36 height 12
